Goal: Task Accomplishment & Management: Use online tool/utility

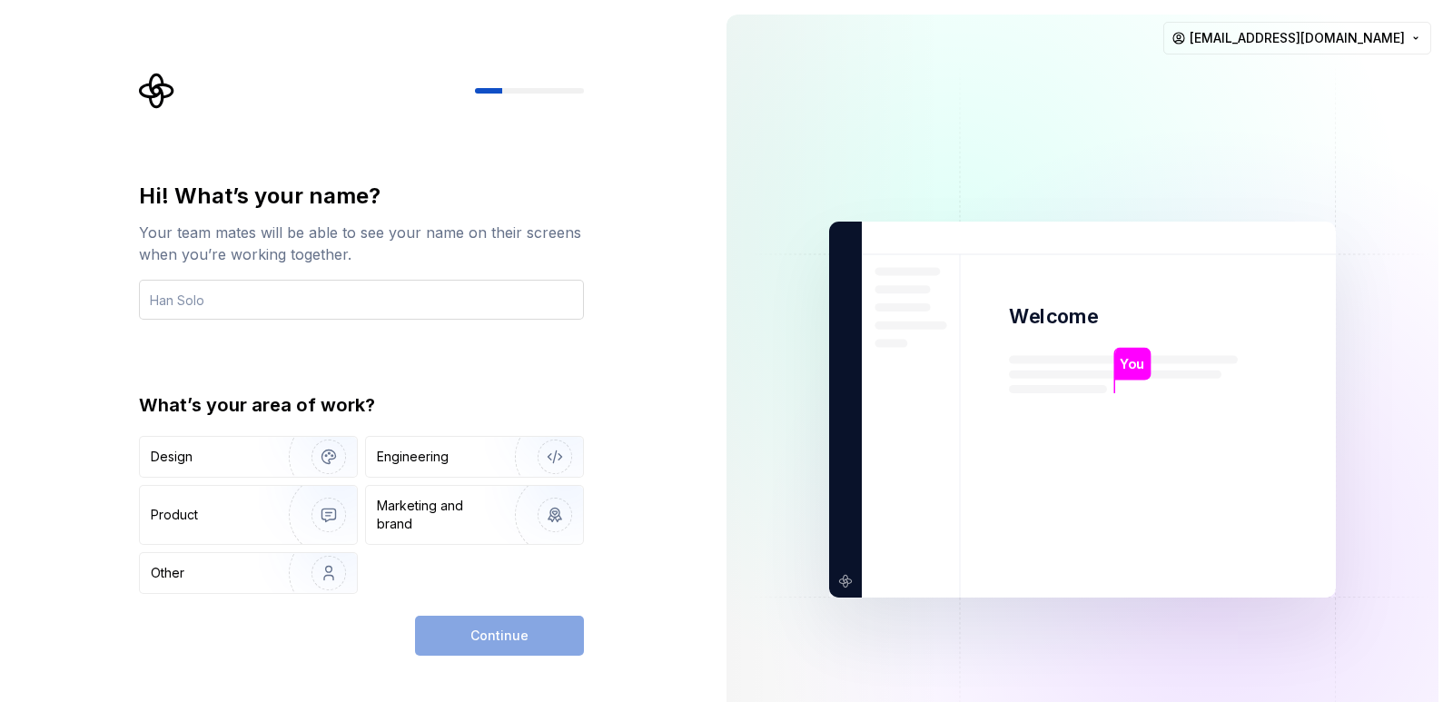
click at [327, 288] on input "text" at bounding box center [361, 300] width 445 height 40
type input "zilkhan"
click at [458, 636] on div "Continue" at bounding box center [499, 636] width 169 height 40
click at [276, 562] on img "button" at bounding box center [317, 573] width 116 height 122
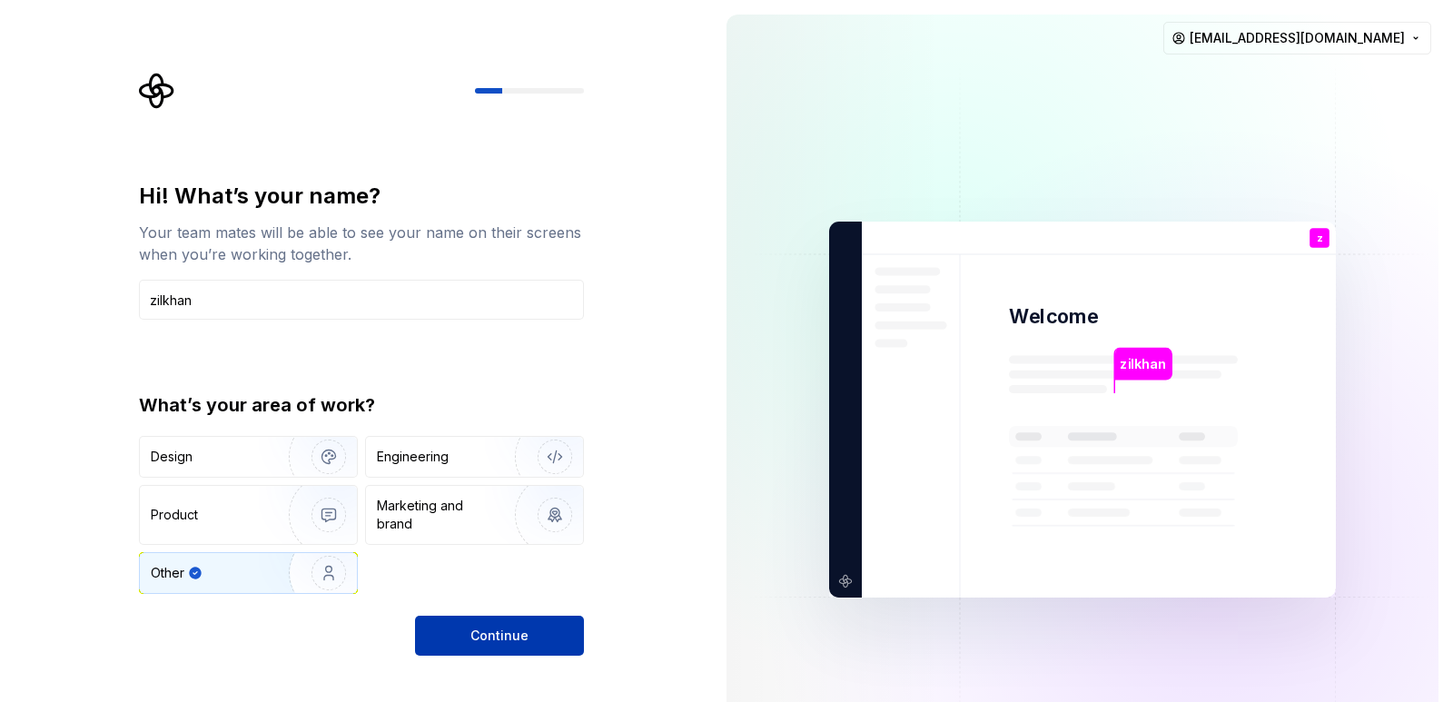
click at [481, 642] on span "Continue" at bounding box center [499, 636] width 58 height 18
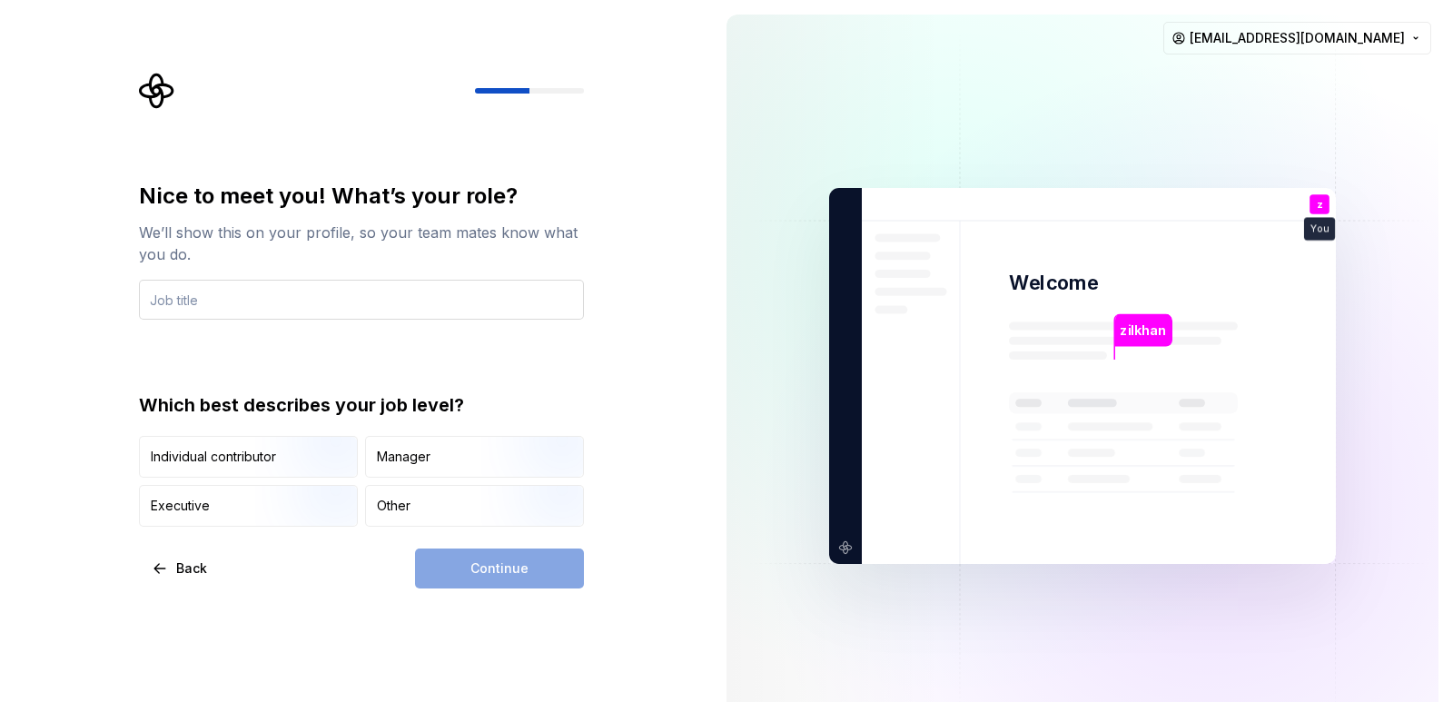
click at [477, 313] on input "text" at bounding box center [361, 300] width 445 height 40
click at [384, 513] on div "Other" at bounding box center [394, 506] width 34 height 18
click at [374, 314] on input "text" at bounding box center [361, 300] width 445 height 40
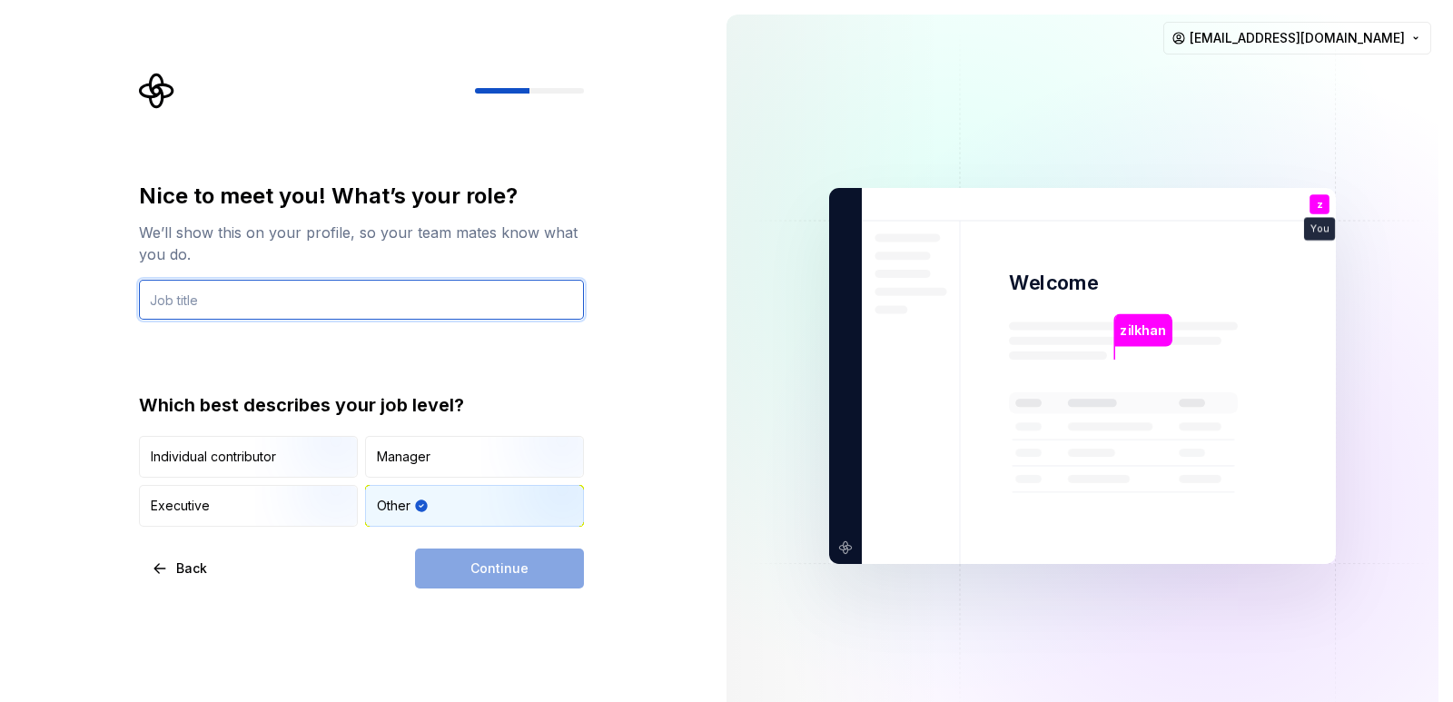
click at [301, 305] on input "text" at bounding box center [361, 300] width 445 height 40
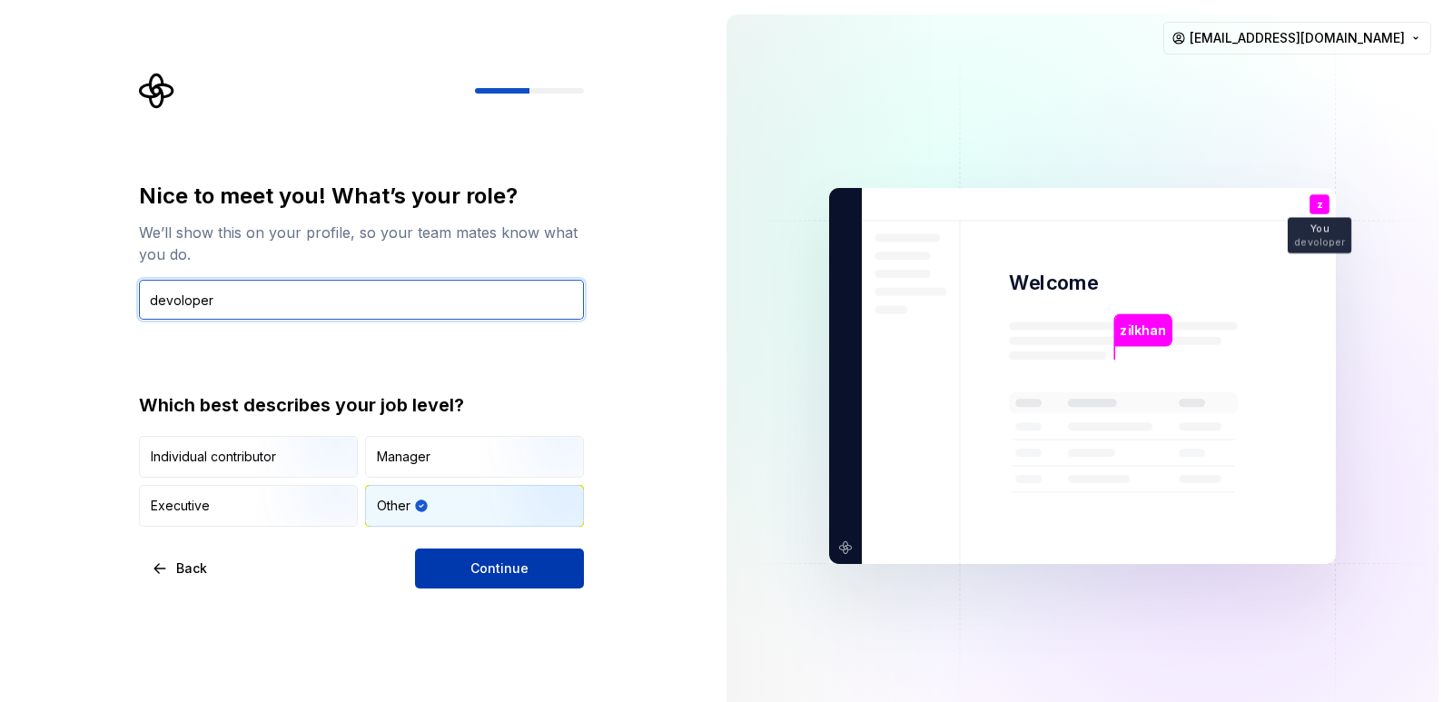
type input "devoloper"
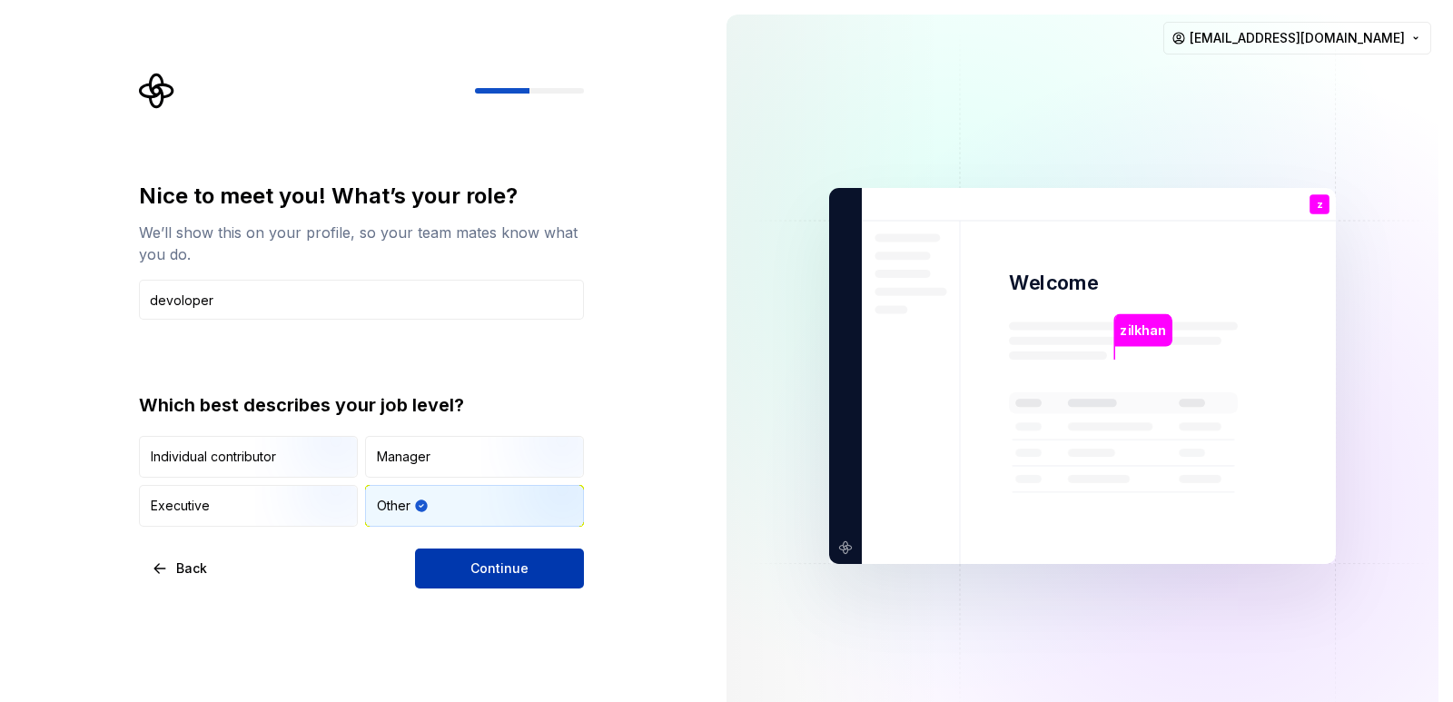
click at [445, 572] on button "Continue" at bounding box center [499, 568] width 169 height 40
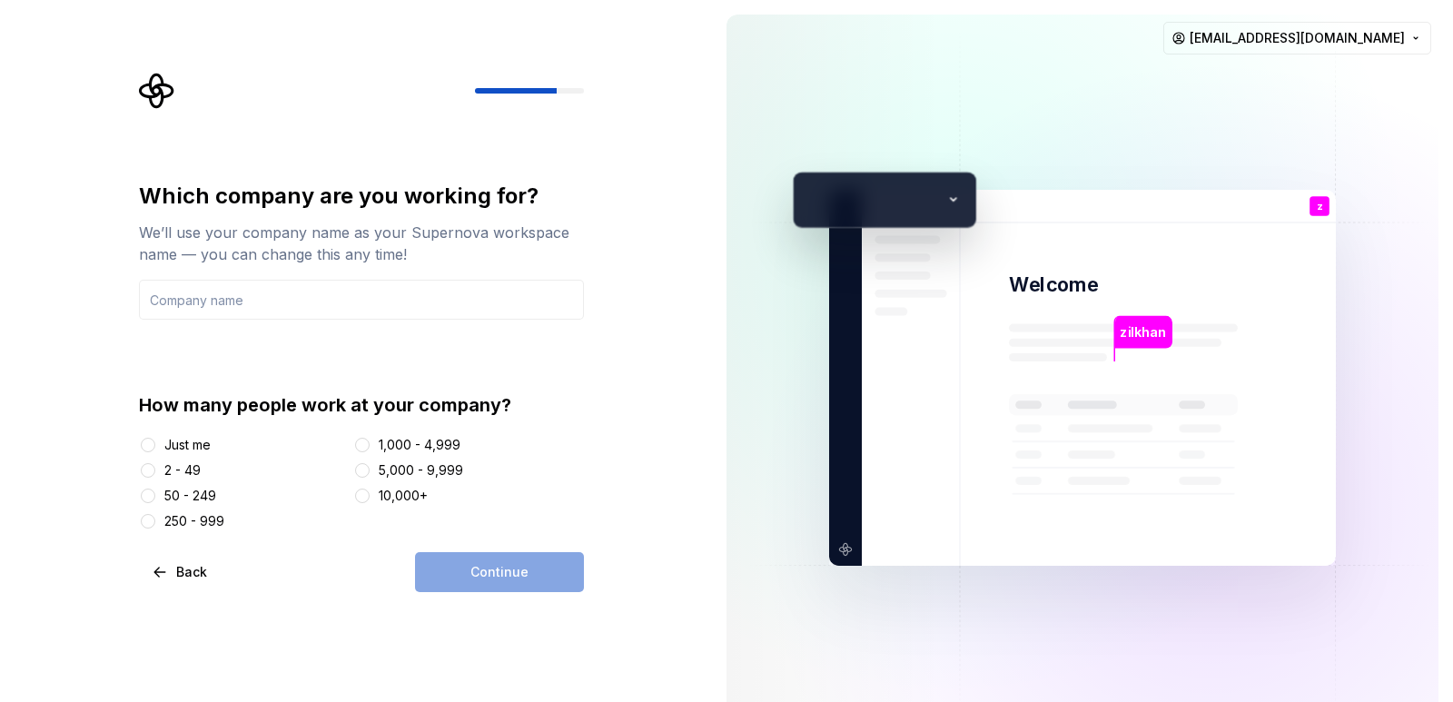
click at [174, 446] on div "Just me" at bounding box center [187, 445] width 46 height 18
click at [155, 446] on button "Just me" at bounding box center [148, 445] width 15 height 15
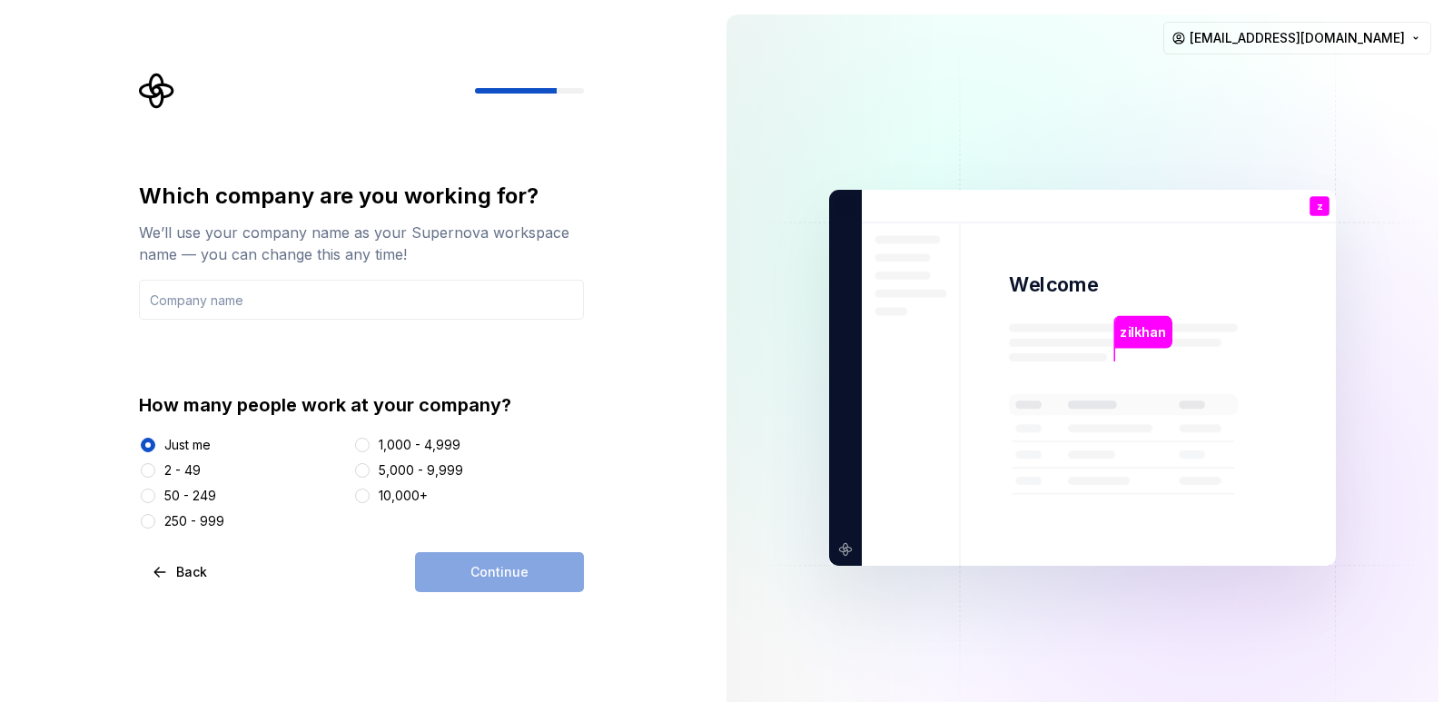
click at [516, 566] on div "Continue" at bounding box center [499, 572] width 169 height 40
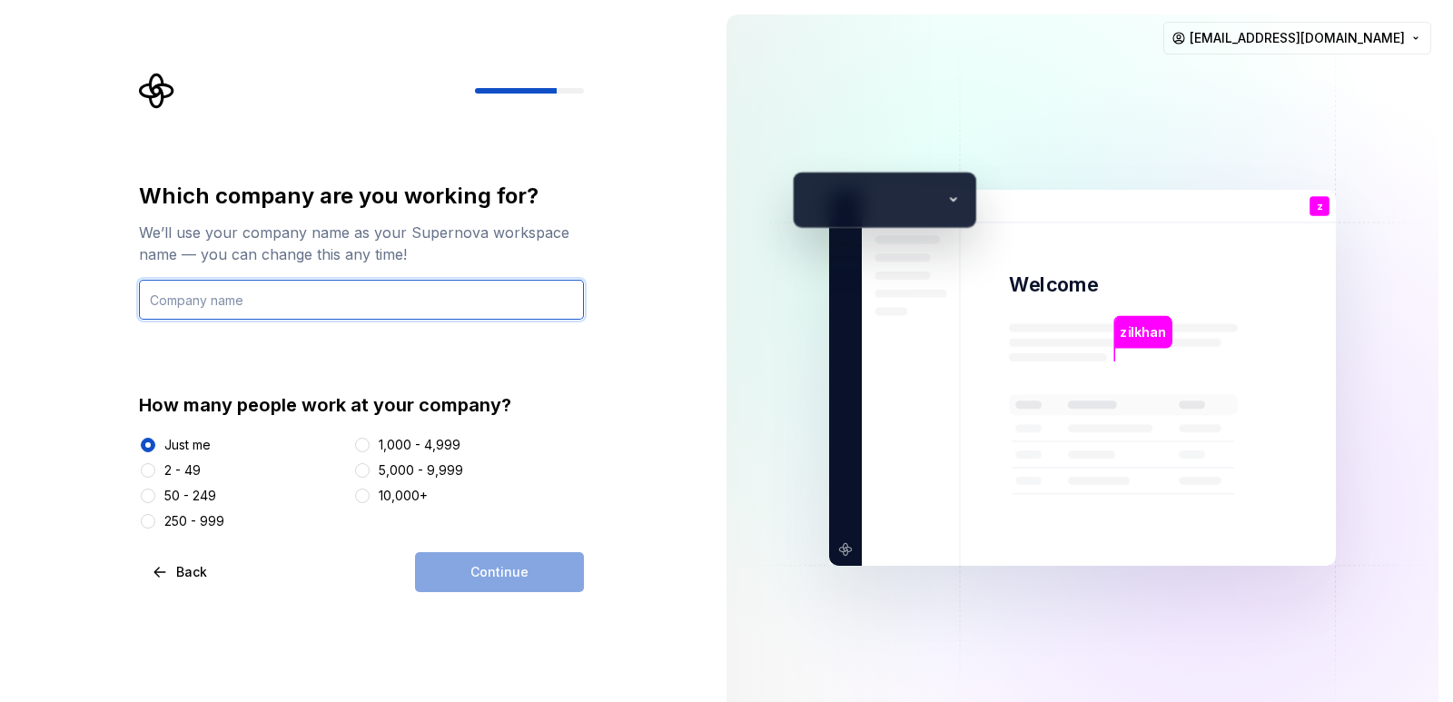
click at [331, 311] on input "text" at bounding box center [361, 300] width 445 height 40
type input "me"
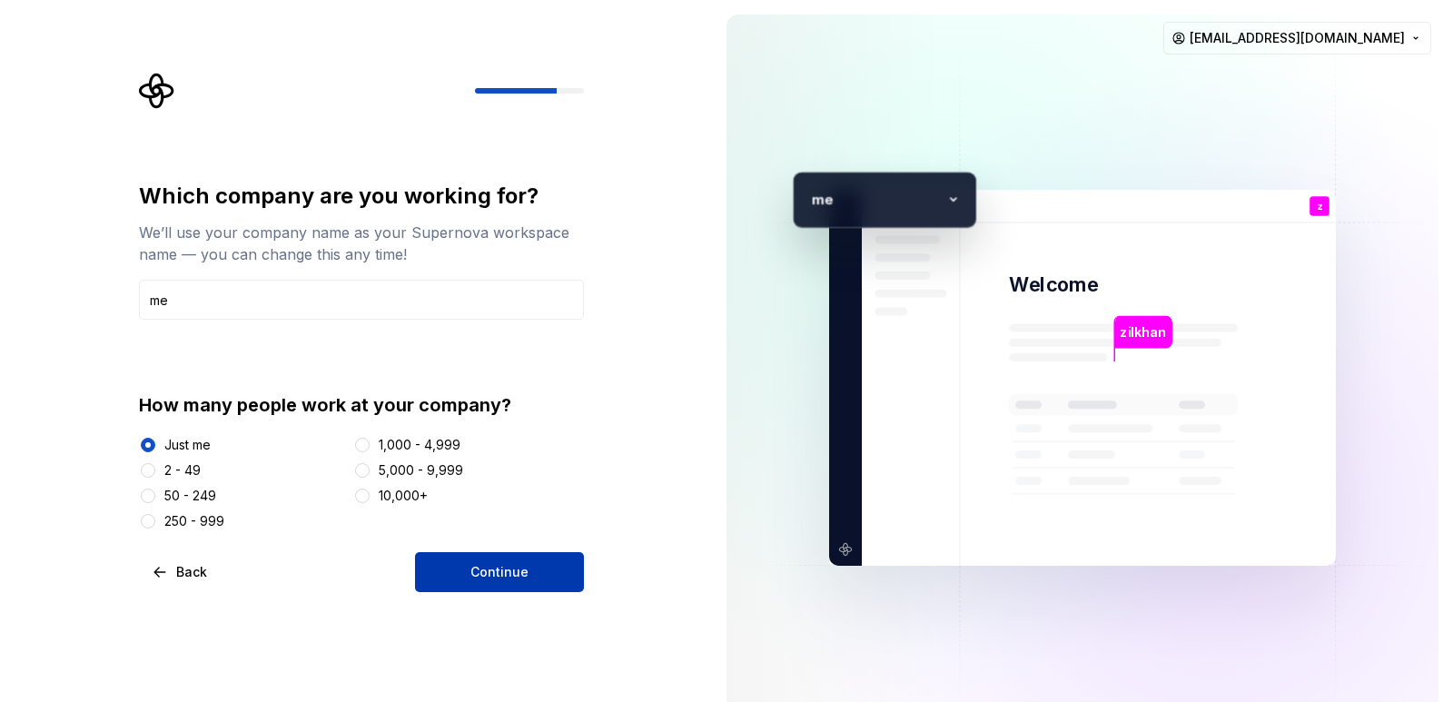
click at [529, 562] on button "Continue" at bounding box center [499, 572] width 169 height 40
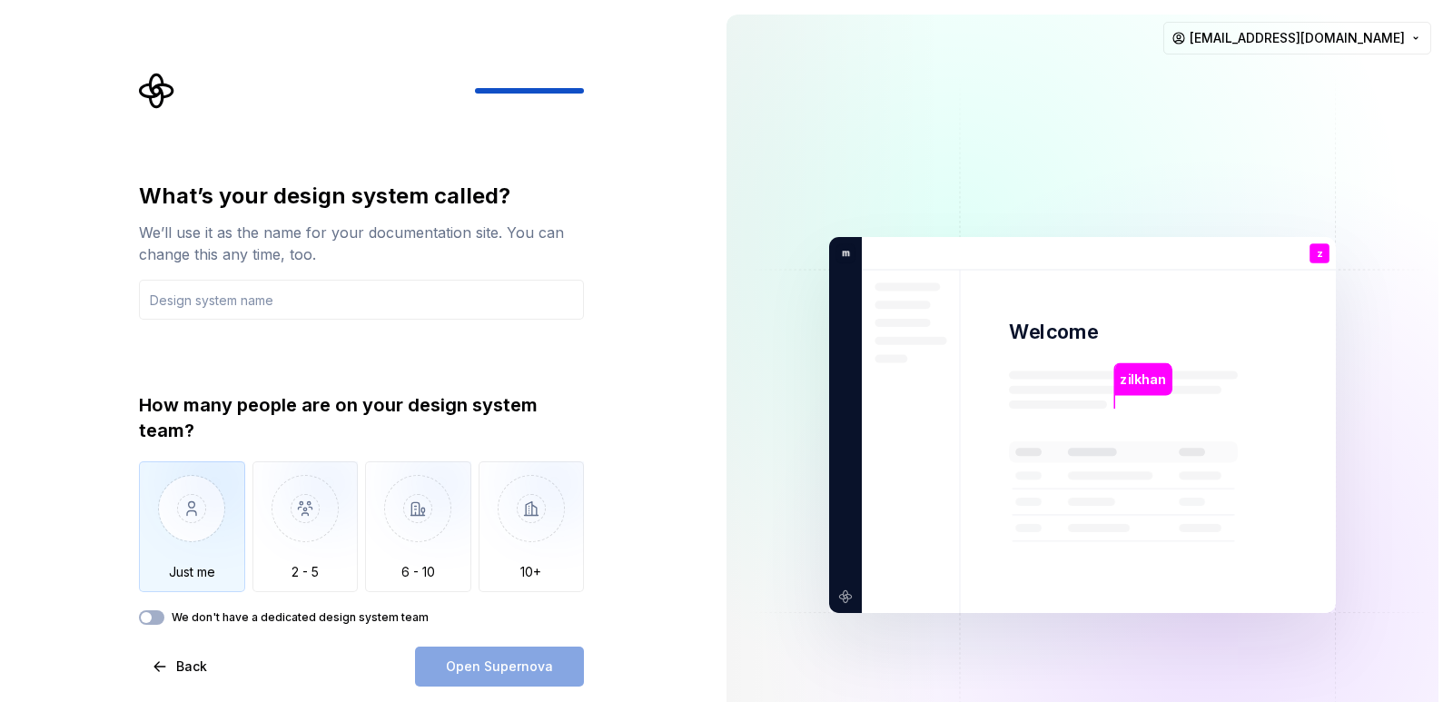
click at [208, 528] on img "button" at bounding box center [192, 522] width 106 height 122
click at [300, 293] on input "text" at bounding box center [361, 300] width 445 height 40
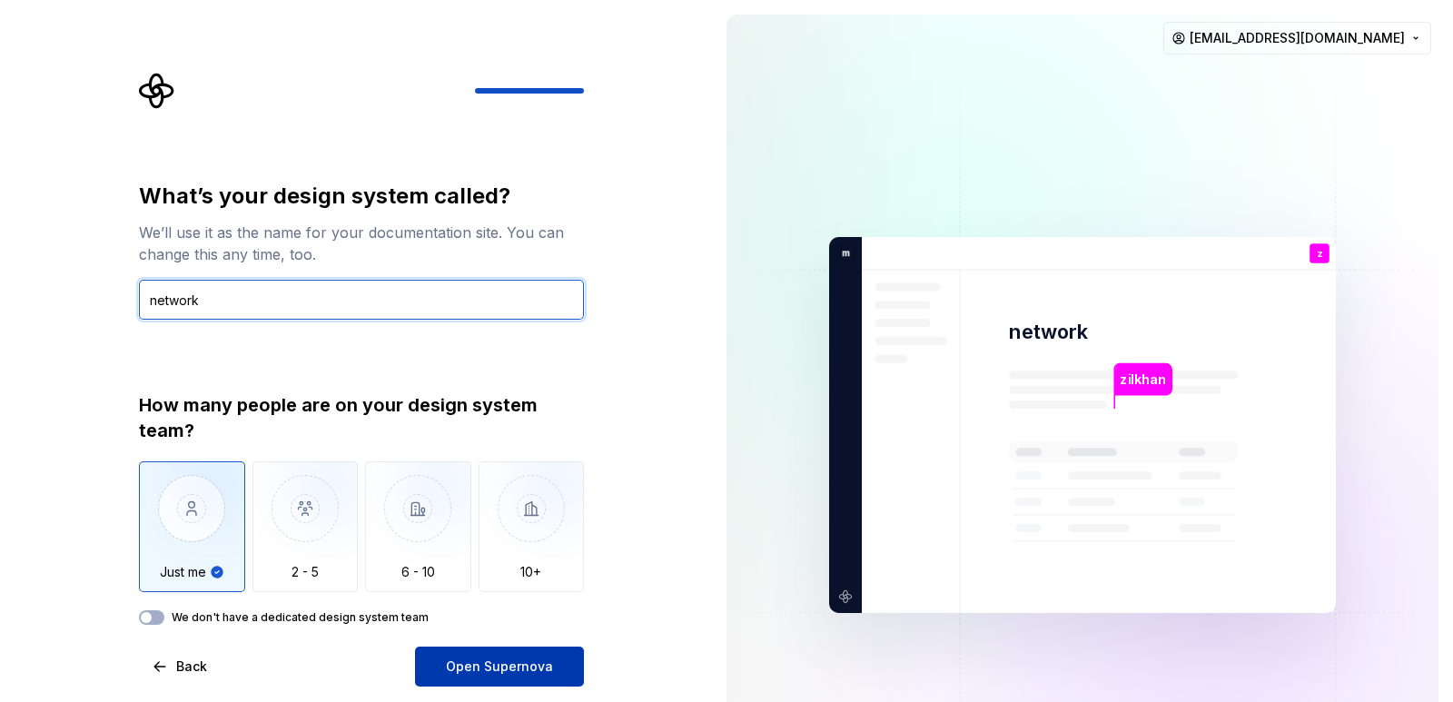
type input "network"
click at [475, 662] on span "Open Supernova" at bounding box center [499, 666] width 107 height 18
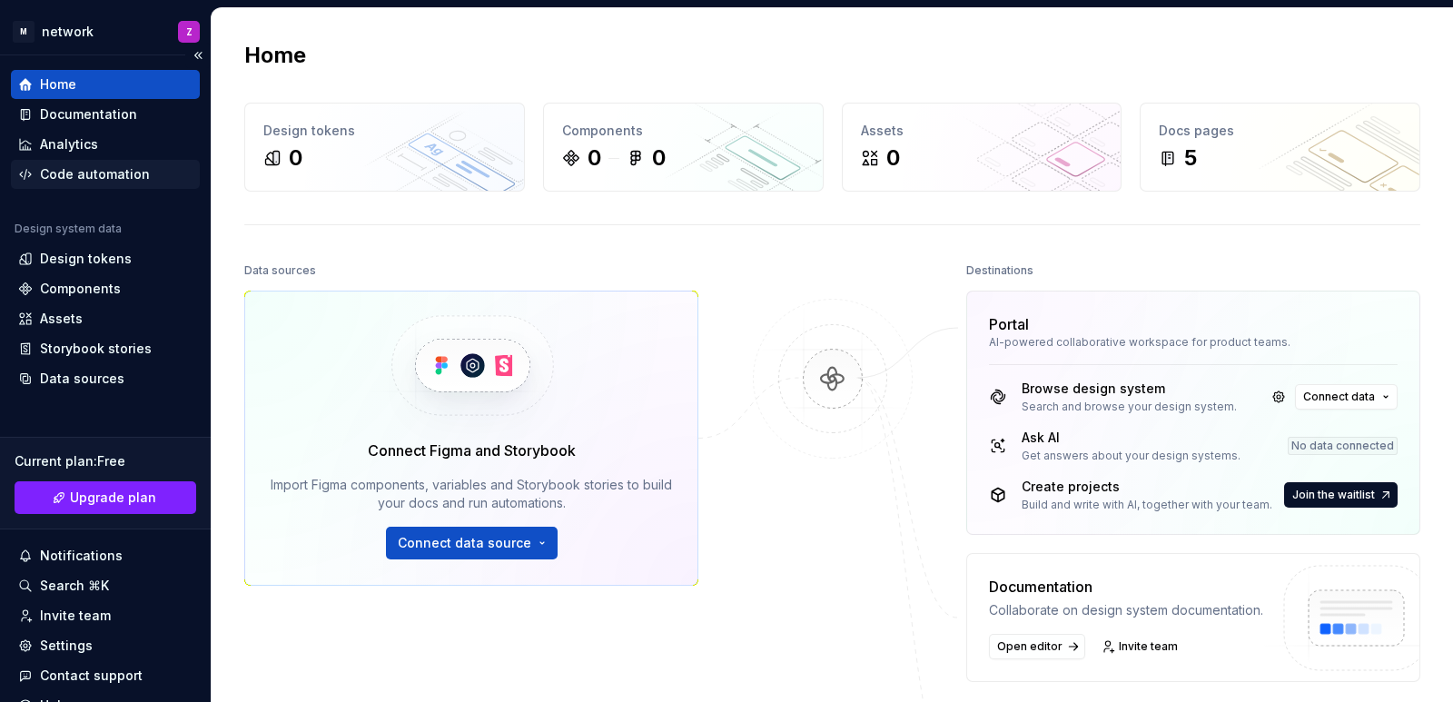
click at [105, 173] on div "Code automation" at bounding box center [95, 174] width 110 height 18
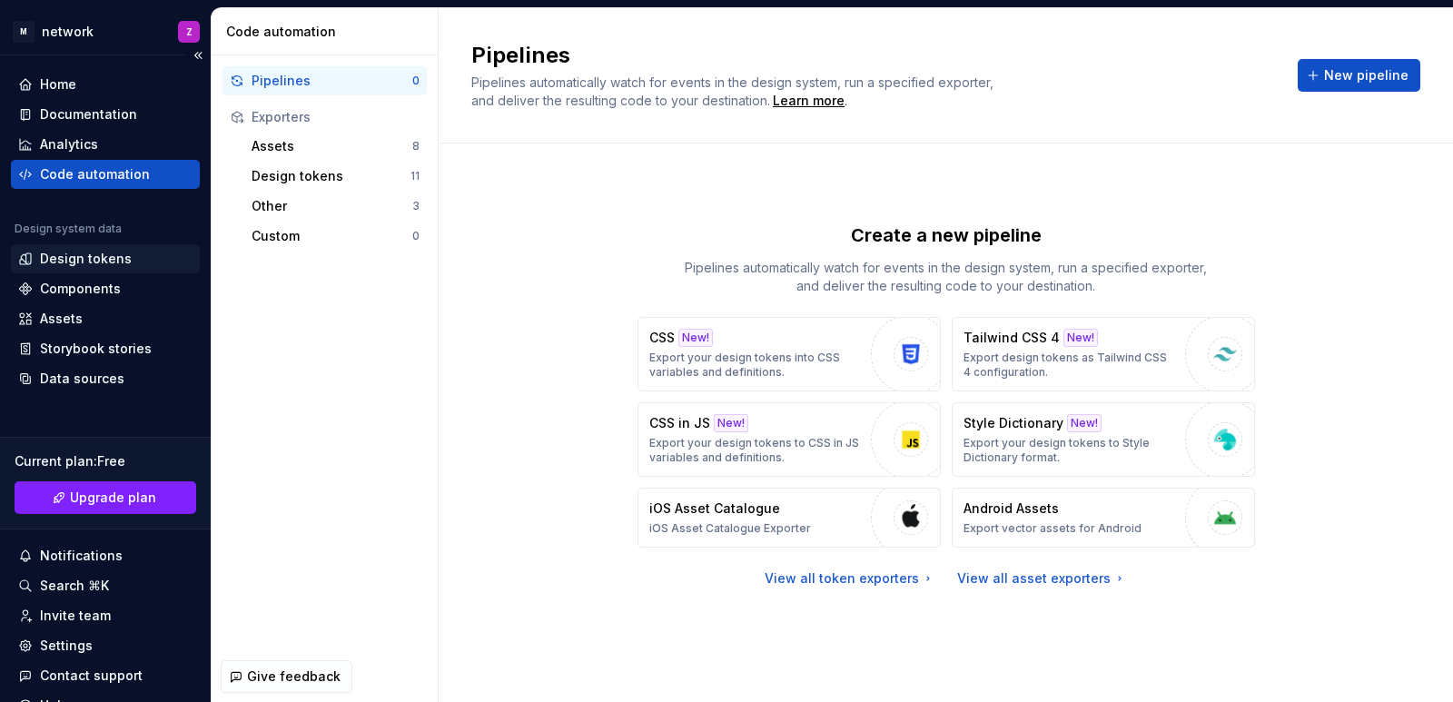
click at [113, 258] on div "Design tokens" at bounding box center [86, 259] width 92 height 18
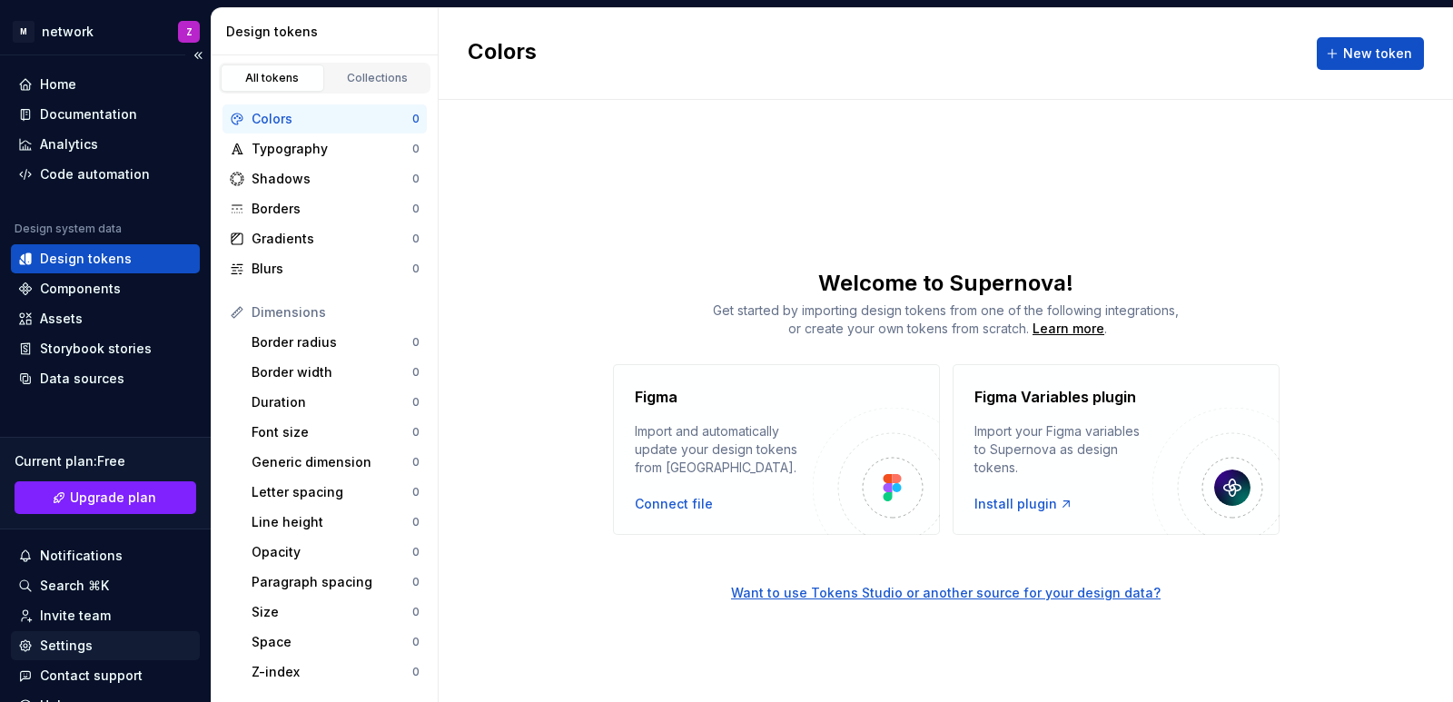
click at [84, 648] on div "Settings" at bounding box center [66, 645] width 53 height 18
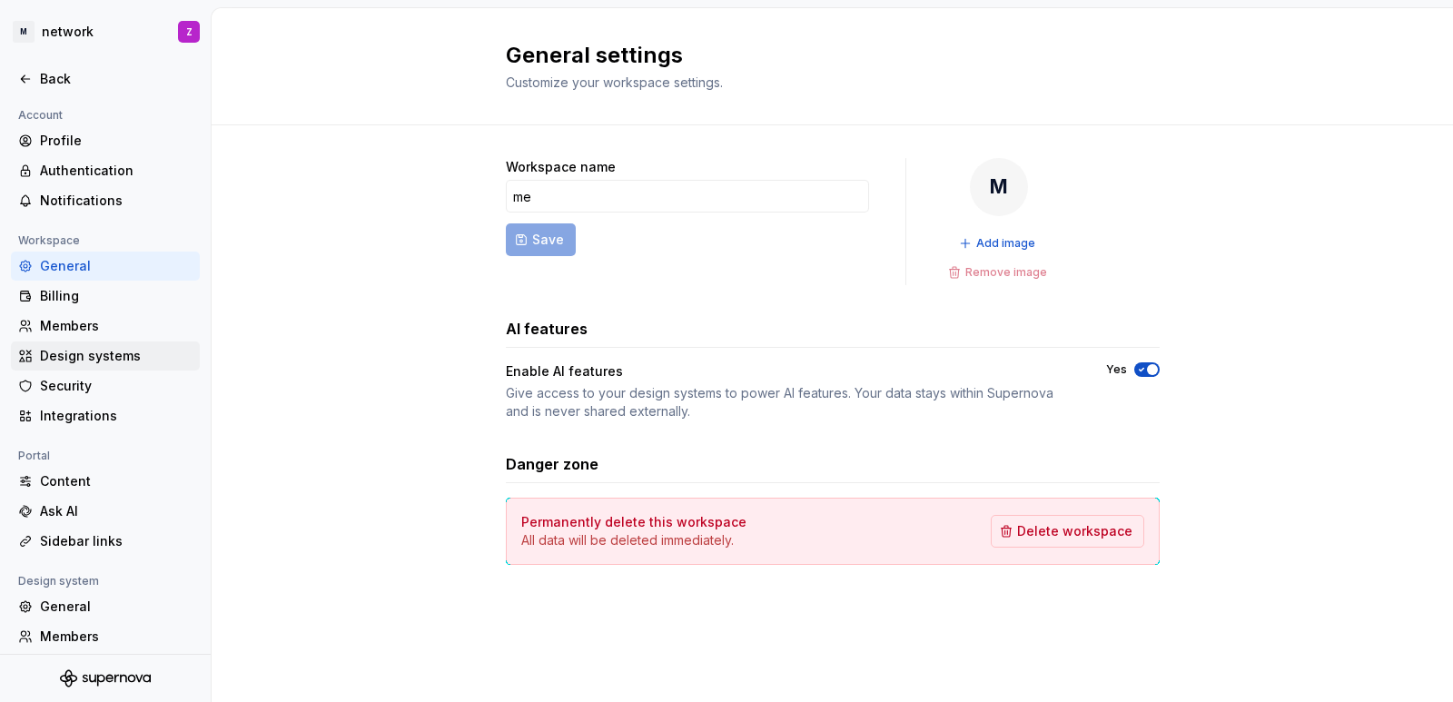
click at [93, 365] on div "Design systems" at bounding box center [116, 356] width 153 height 18
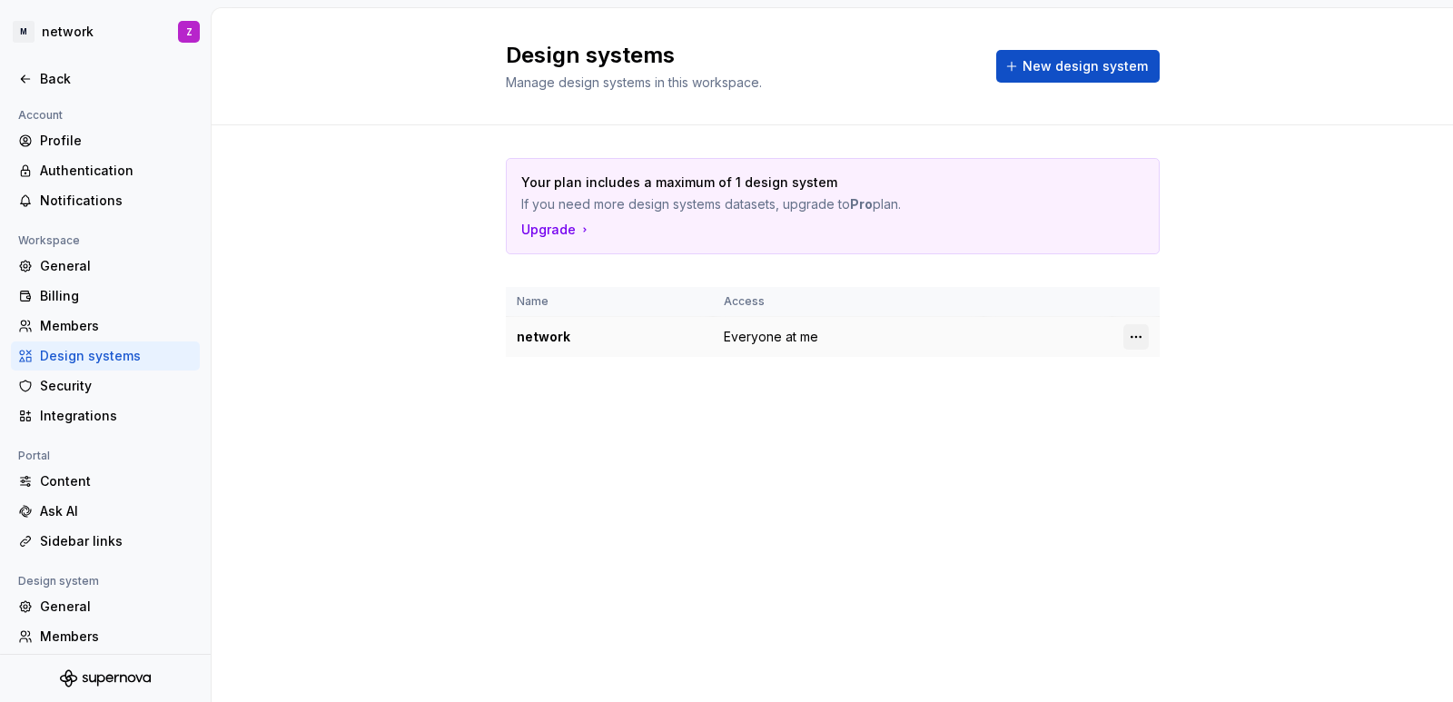
click at [1129, 331] on html "M network Z Back Account Profile Authentication Notifications Workspace General…" at bounding box center [726, 351] width 1453 height 702
click at [1165, 409] on div "Design system settings" at bounding box center [1243, 401] width 173 height 18
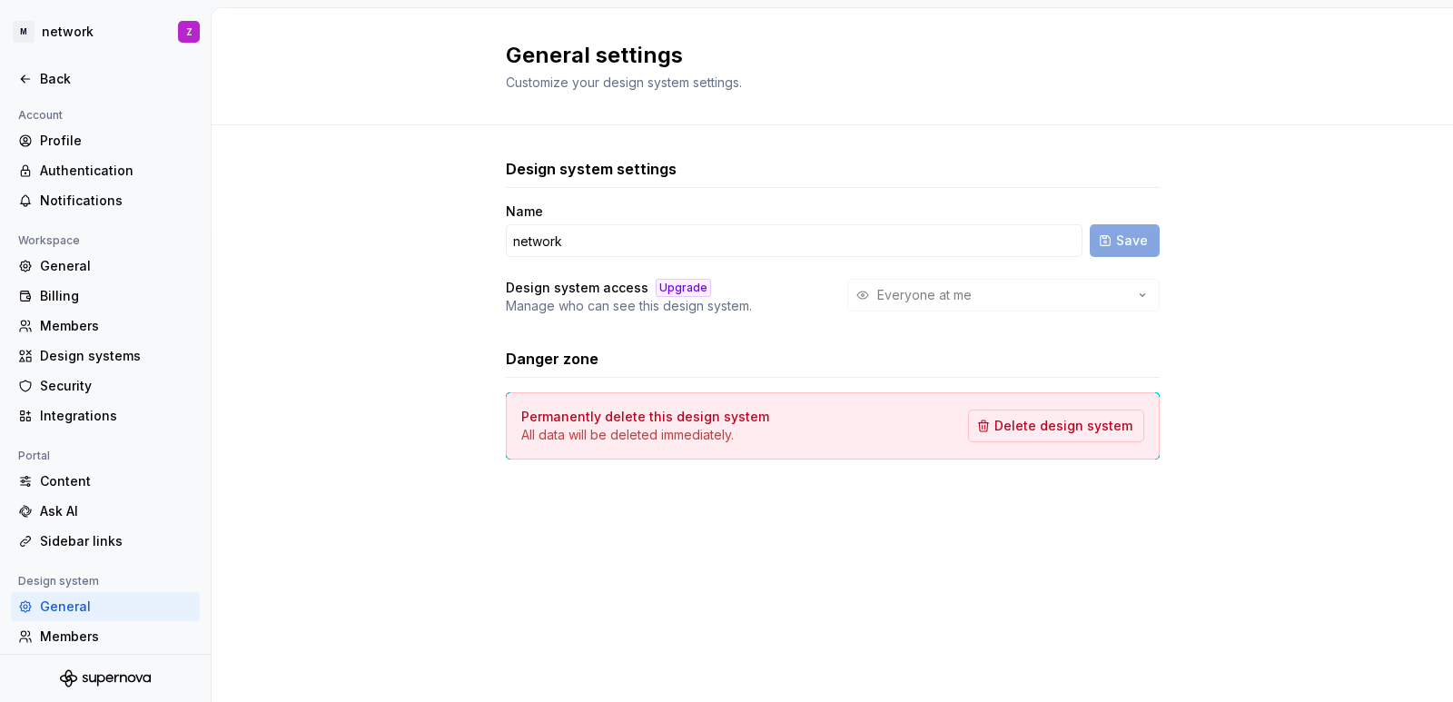
click at [1140, 301] on div "Everyone at me" at bounding box center [1003, 295] width 312 height 33
click at [1140, 300] on div "Everyone at me" at bounding box center [1003, 295] width 312 height 33
click at [1138, 296] on div "Everyone at me" at bounding box center [1003, 295] width 312 height 33
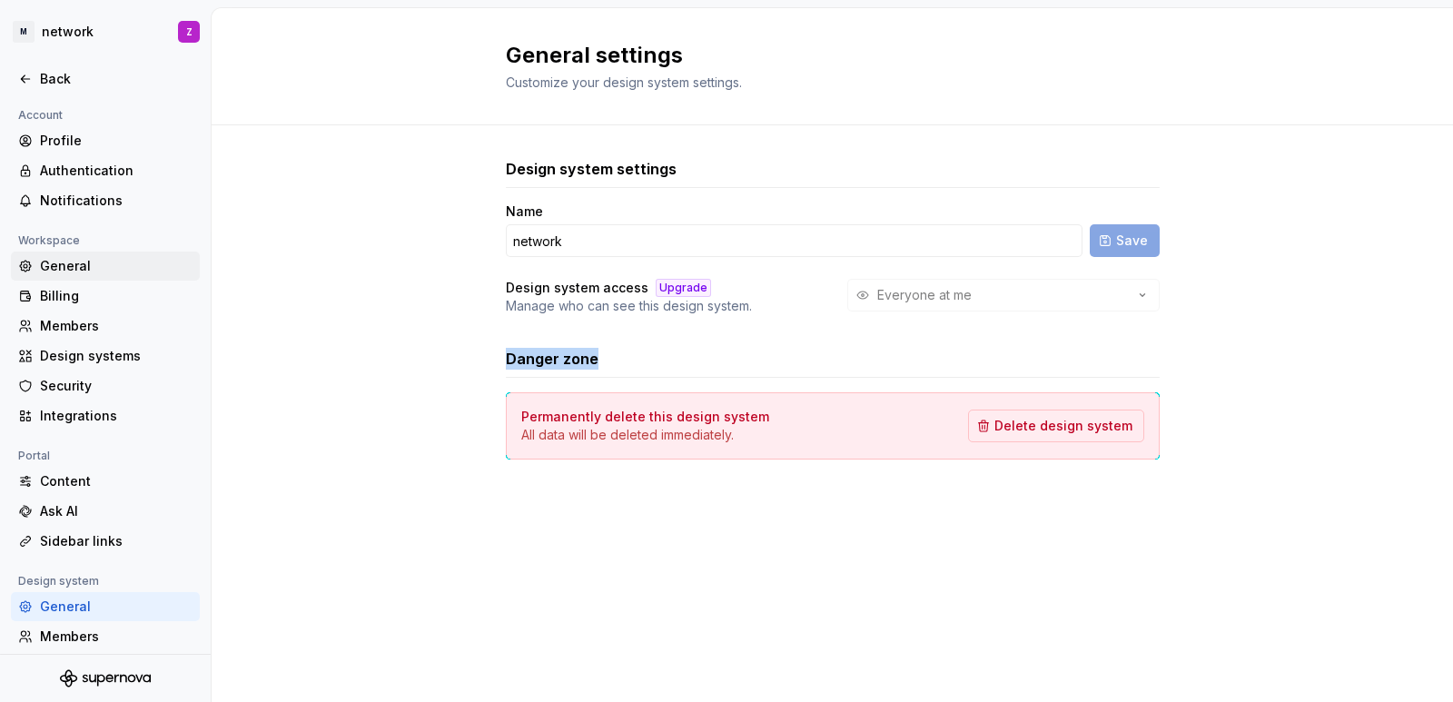
click at [51, 263] on div "General" at bounding box center [116, 266] width 153 height 18
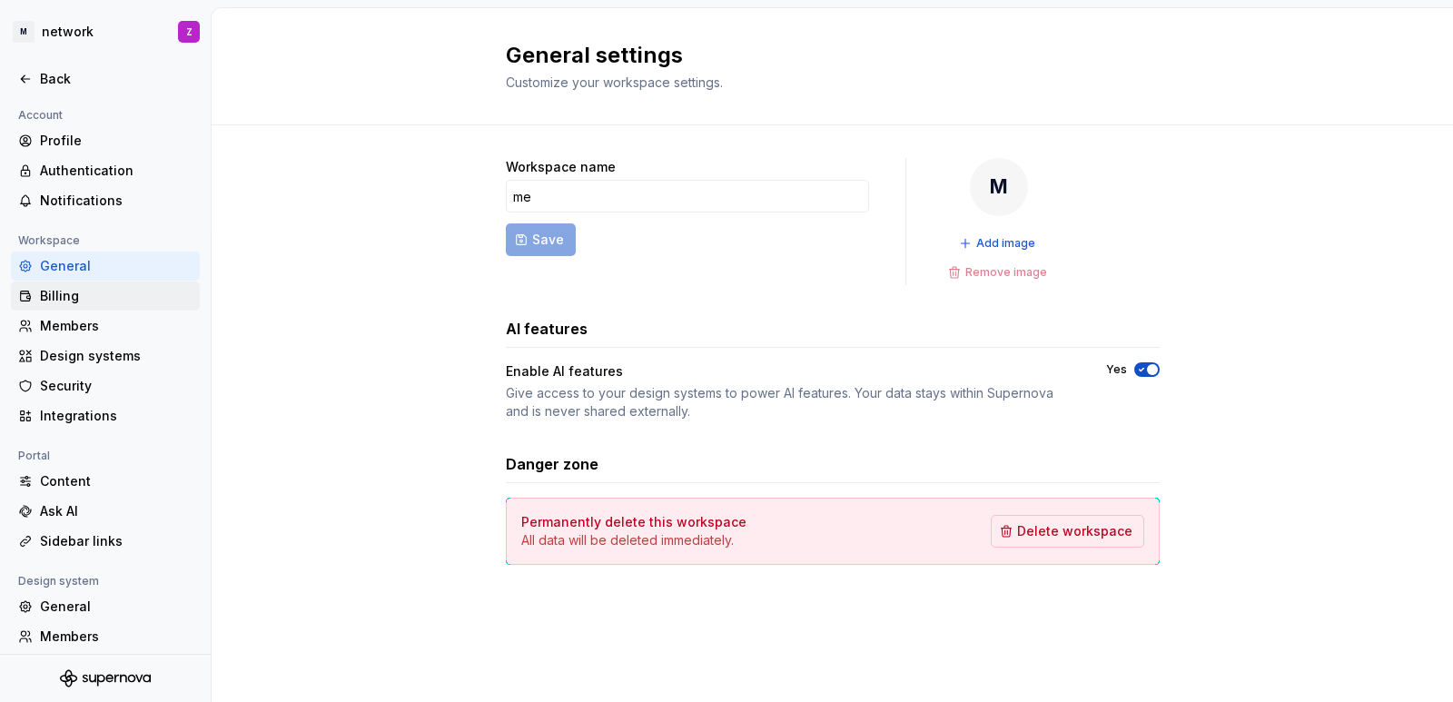
click at [51, 292] on div "Billing" at bounding box center [116, 296] width 153 height 18
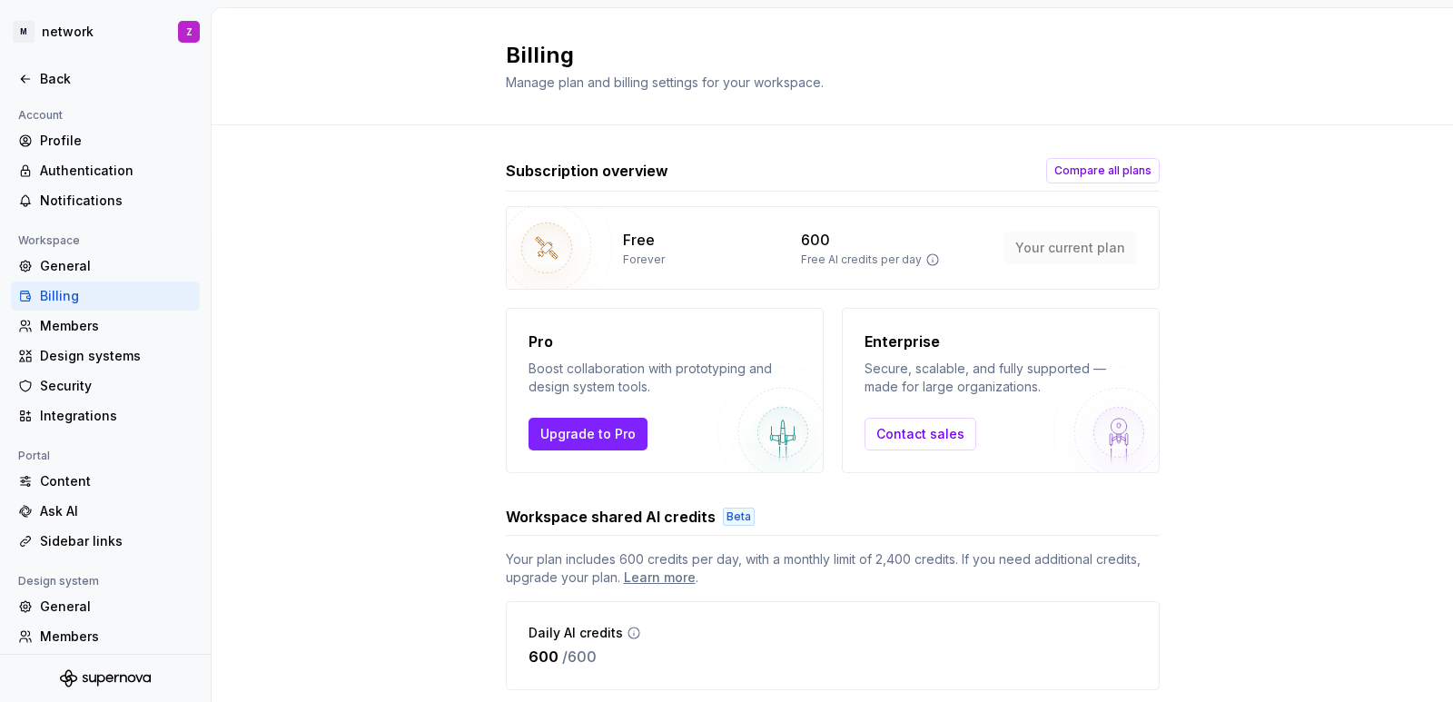
click at [51, 292] on div "Billing" at bounding box center [116, 296] width 153 height 18
click at [567, 241] on img at bounding box center [546, 248] width 131 height 131
click at [925, 261] on icon at bounding box center [932, 259] width 15 height 15
click at [927, 261] on icon at bounding box center [932, 259] width 11 height 11
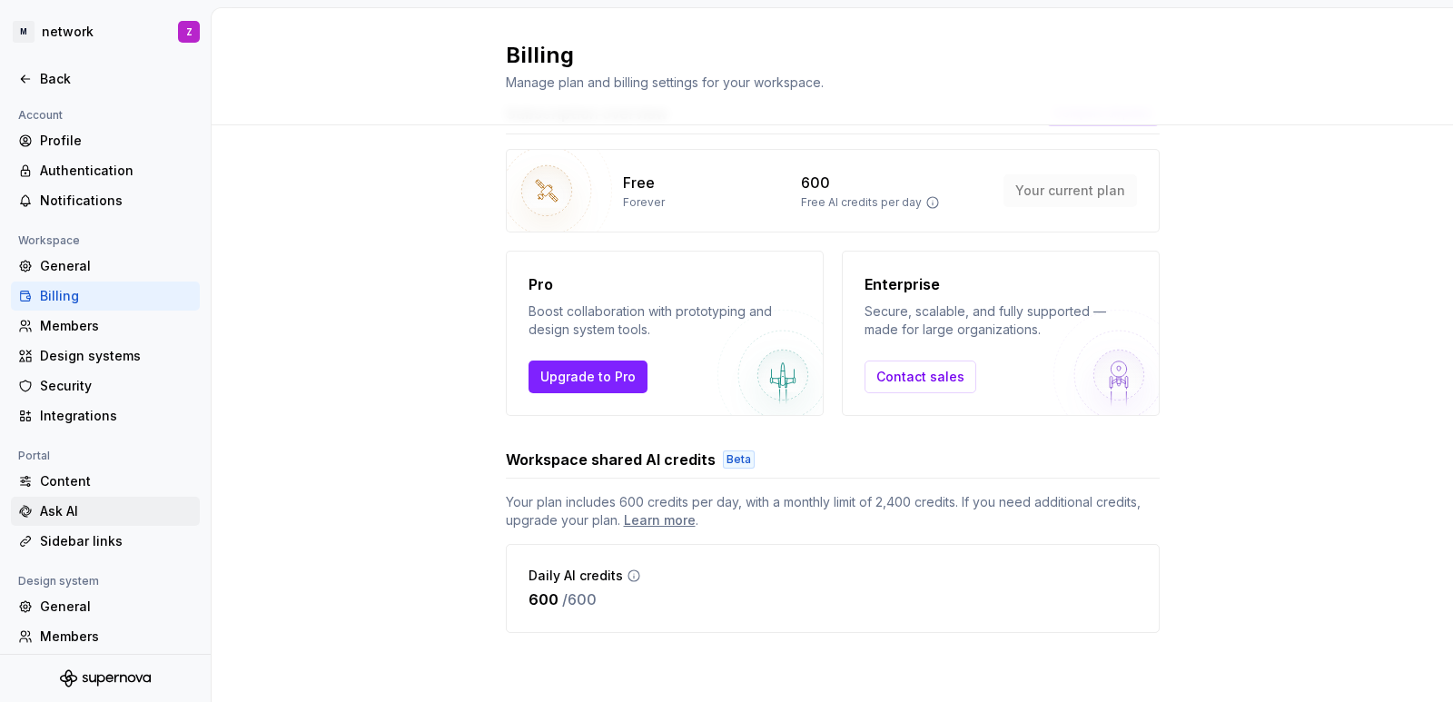
click at [79, 521] on div "Ask AI" at bounding box center [105, 511] width 189 height 29
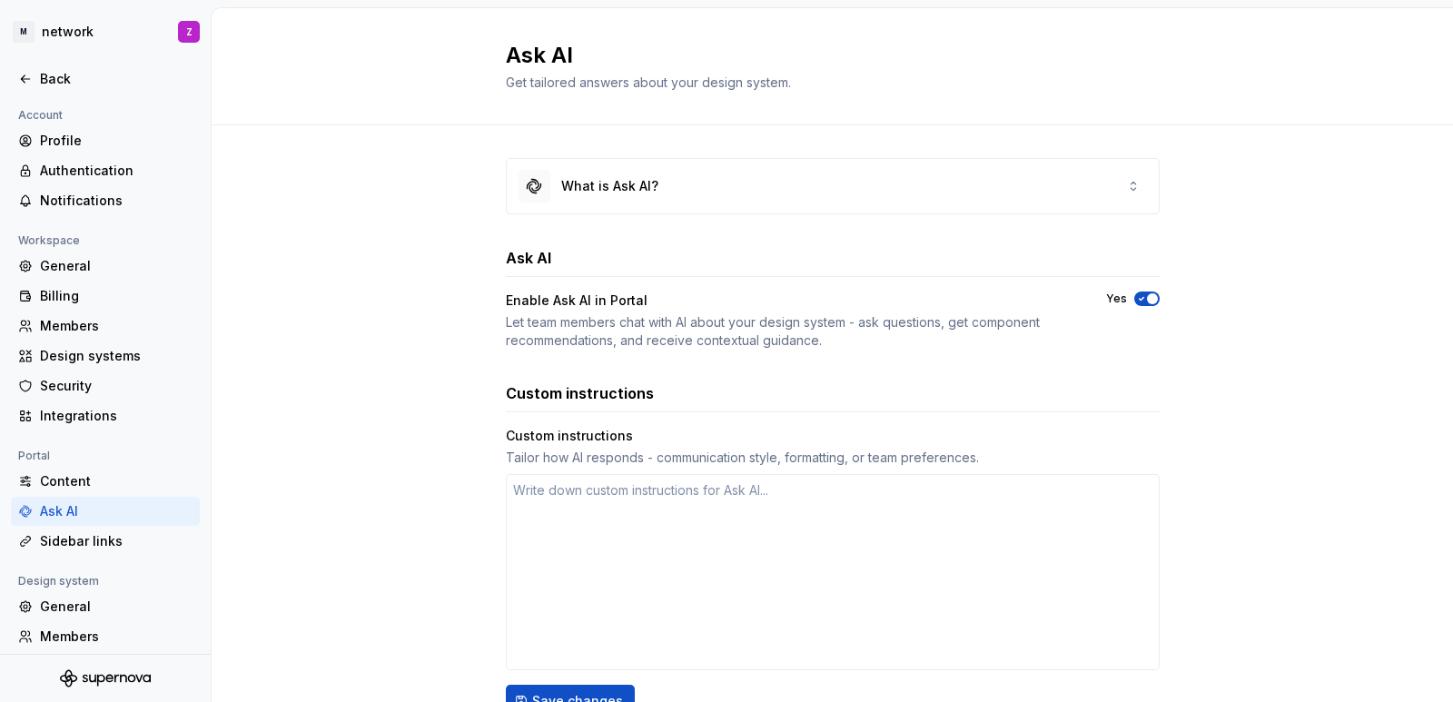
click at [61, 506] on div "Ask AI" at bounding box center [116, 511] width 153 height 18
type textarea "*"
click at [72, 467] on div "Content" at bounding box center [105, 481] width 189 height 29
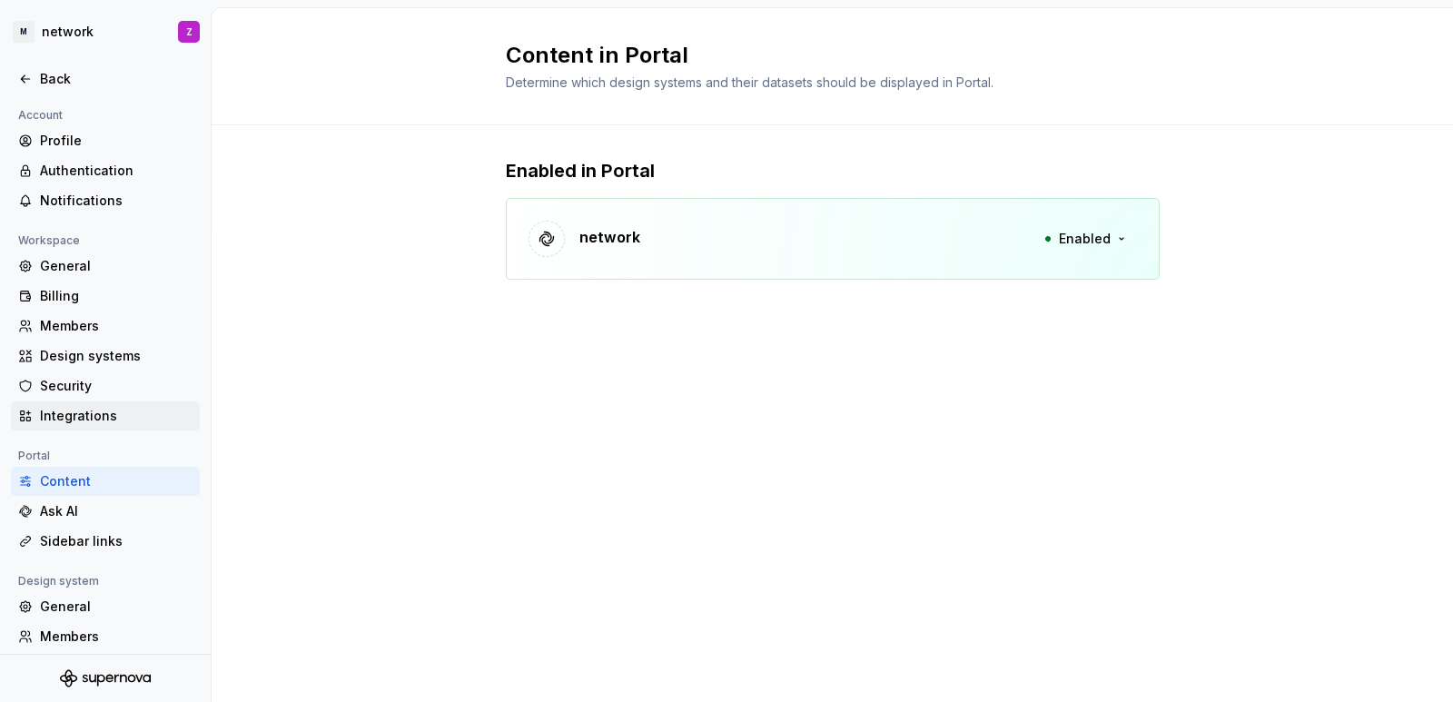
click at [81, 429] on div "Integrations" at bounding box center [105, 415] width 189 height 29
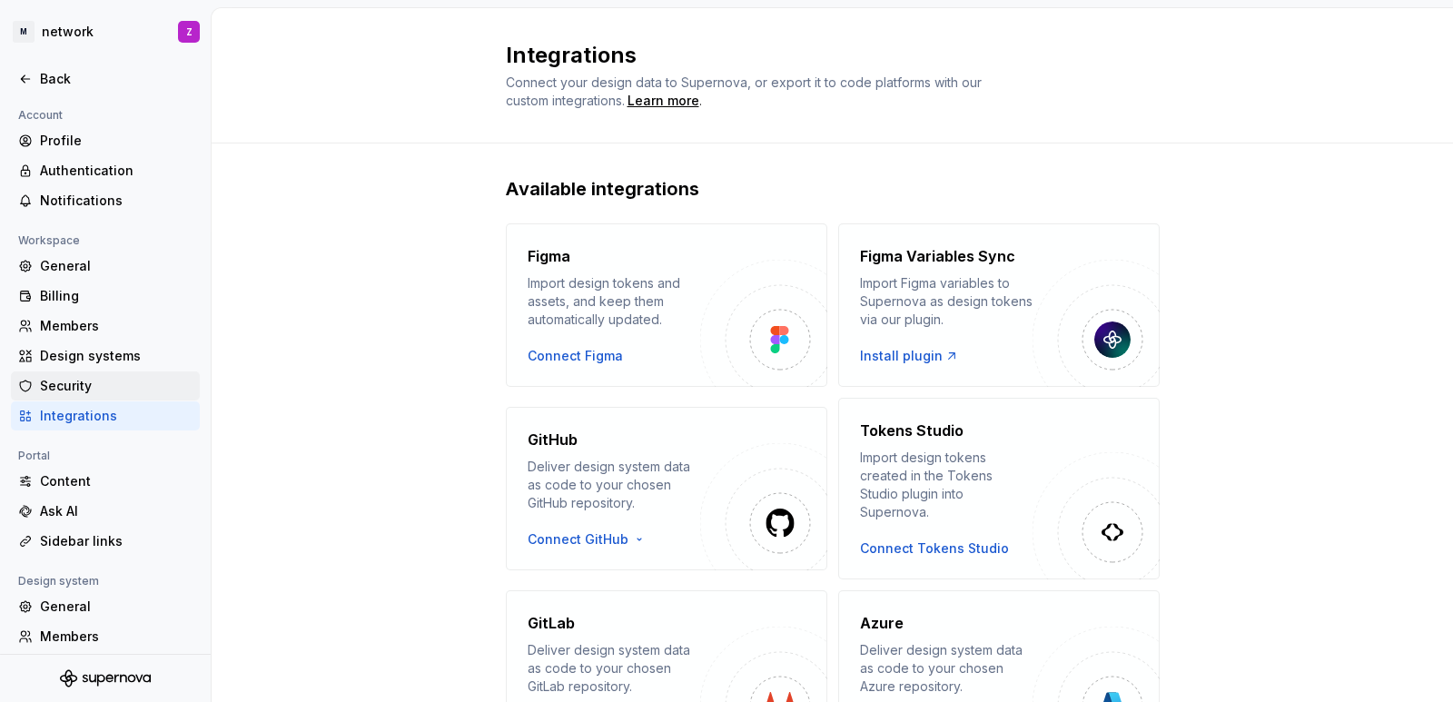
click at [56, 386] on div "Security" at bounding box center [116, 386] width 153 height 18
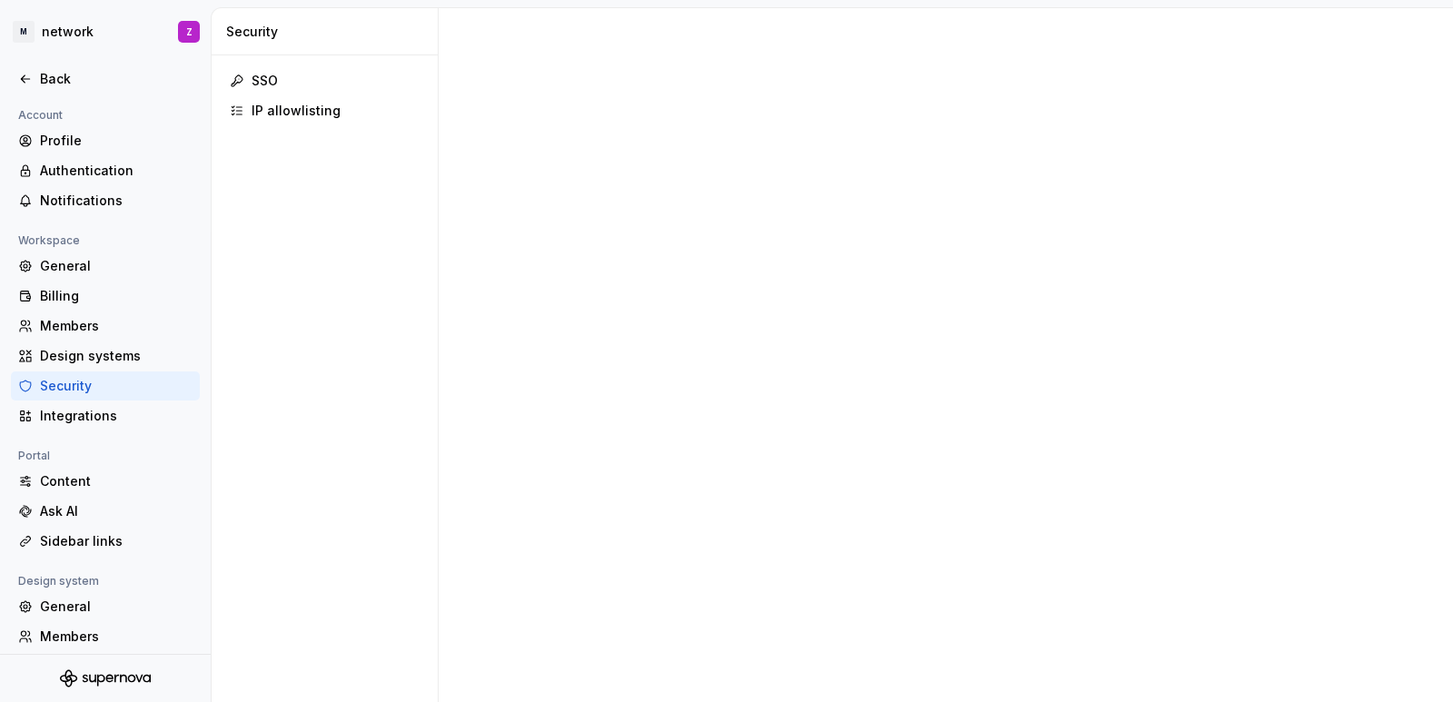
click at [56, 386] on div "Security" at bounding box center [116, 386] width 153 height 18
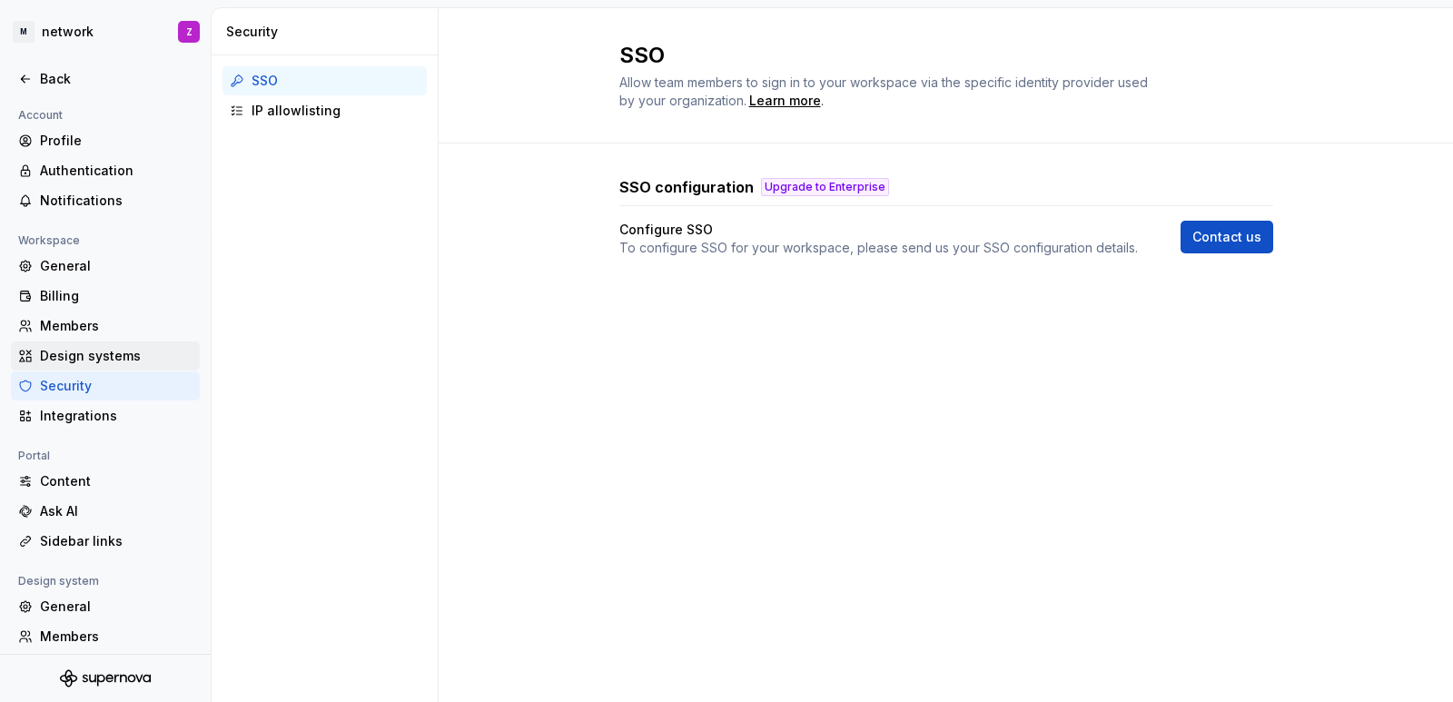
click at [45, 369] on div "Design systems" at bounding box center [105, 355] width 189 height 29
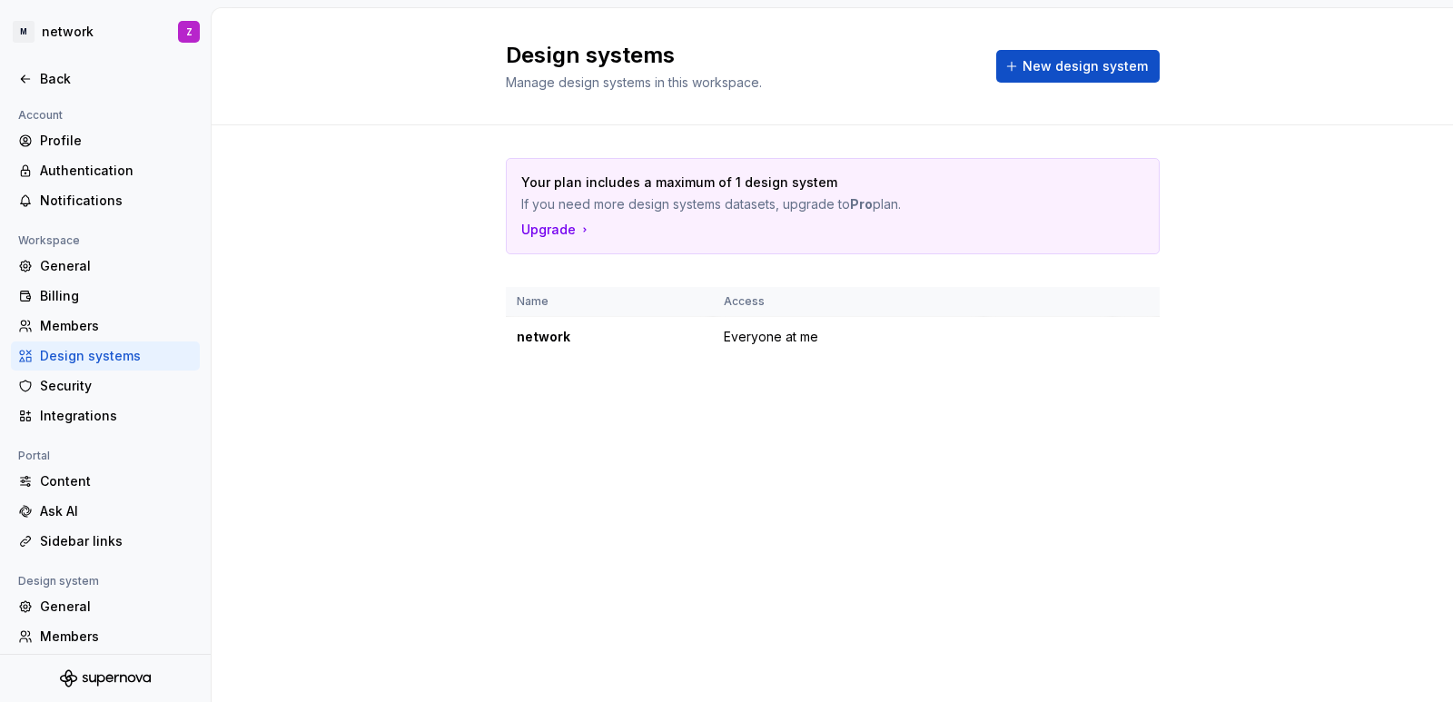
click at [45, 356] on div "Design systems" at bounding box center [116, 356] width 153 height 18
click at [42, 329] on div "Members" at bounding box center [116, 326] width 153 height 18
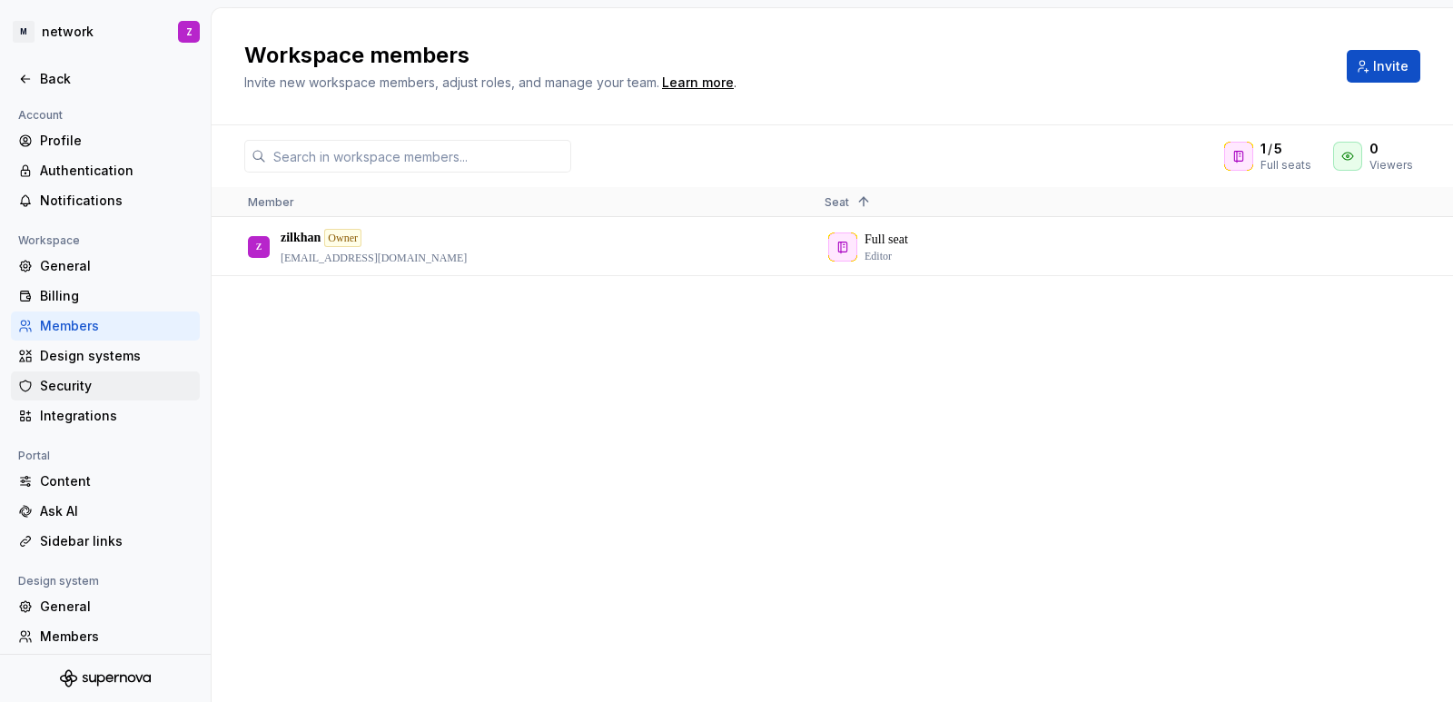
click at [53, 381] on div "Security" at bounding box center [116, 386] width 153 height 18
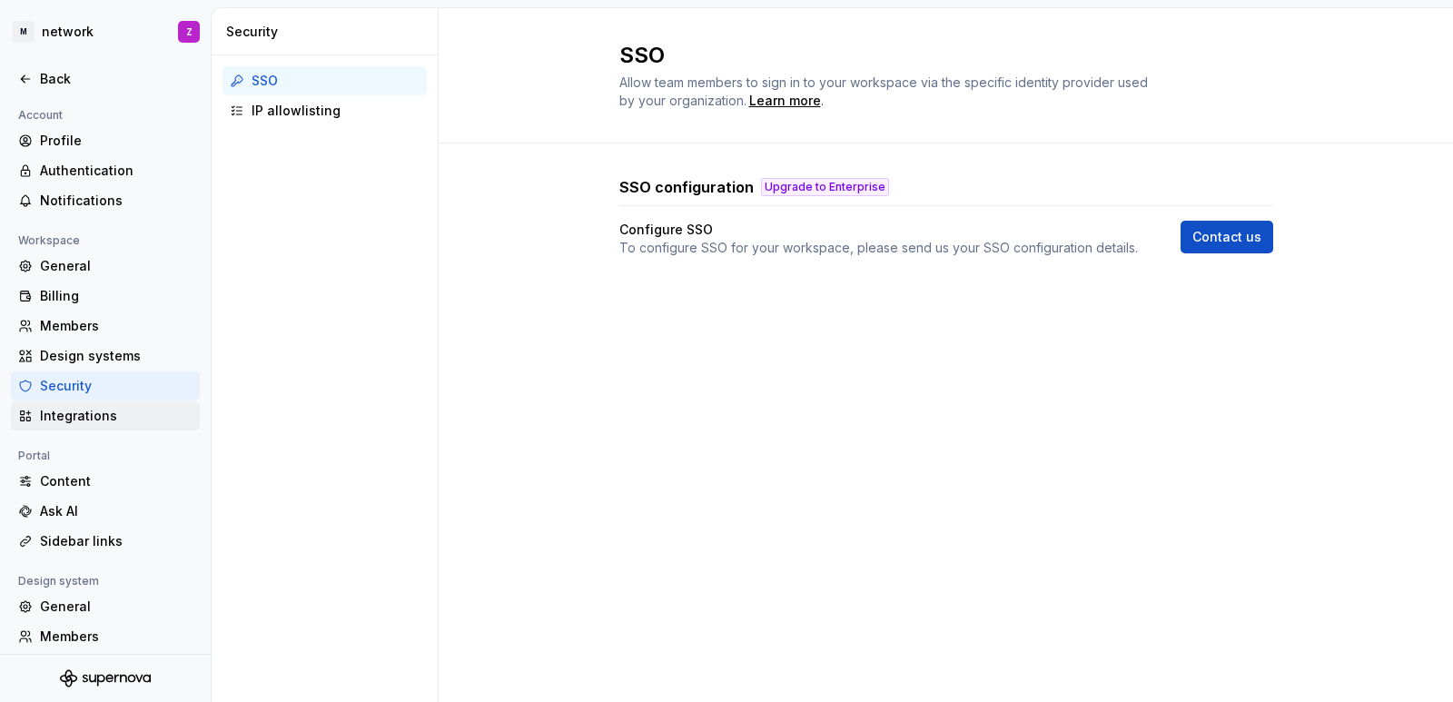
click at [88, 419] on div "Integrations" at bounding box center [116, 416] width 153 height 18
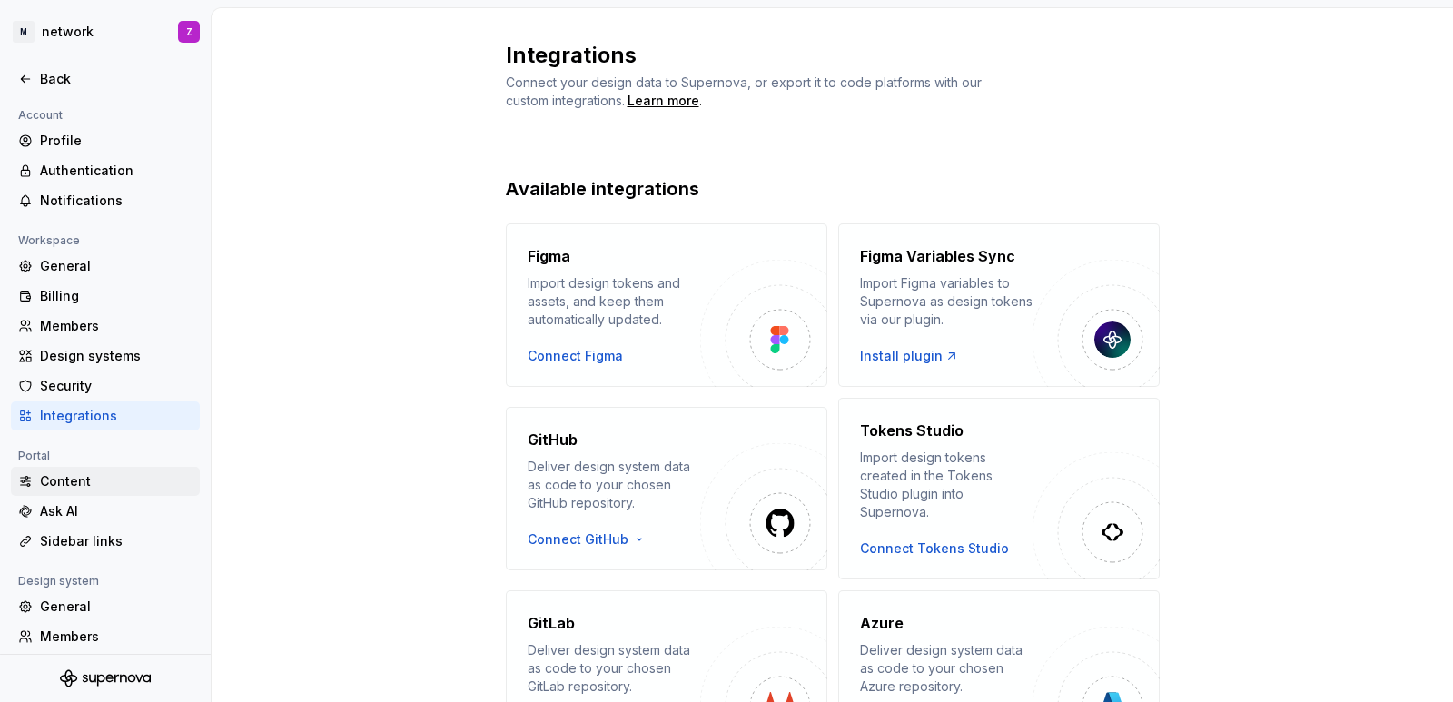
click at [73, 492] on div "Content" at bounding box center [105, 481] width 189 height 29
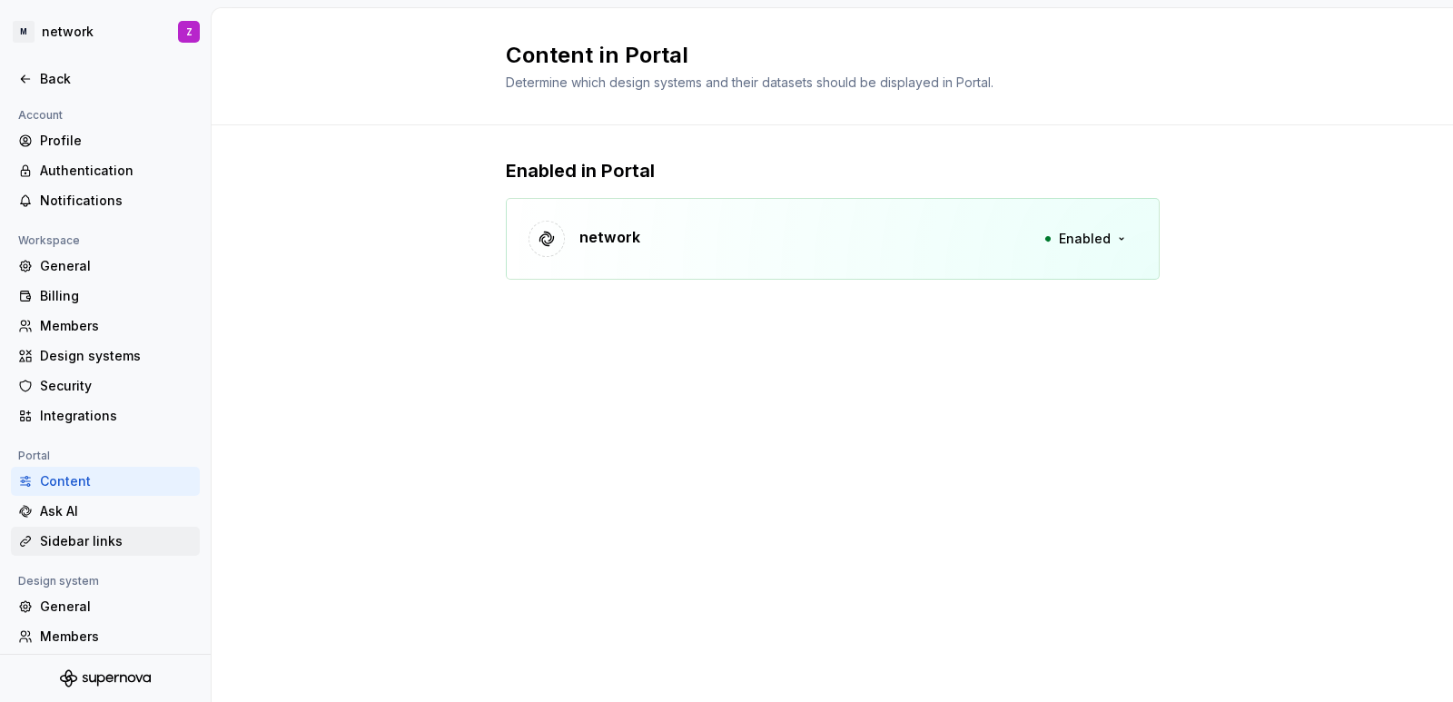
click at [68, 544] on div "Sidebar links" at bounding box center [116, 541] width 153 height 18
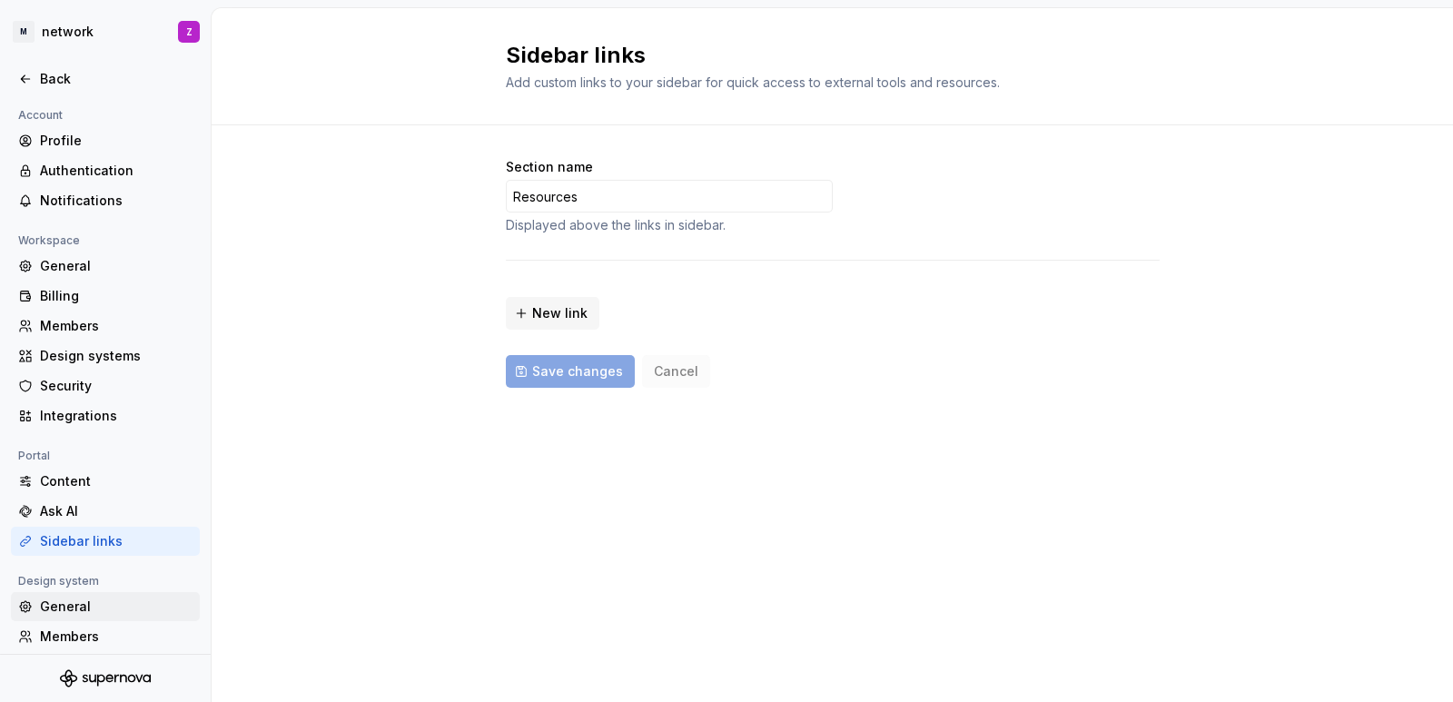
click at [71, 615] on div "General" at bounding box center [116, 606] width 153 height 18
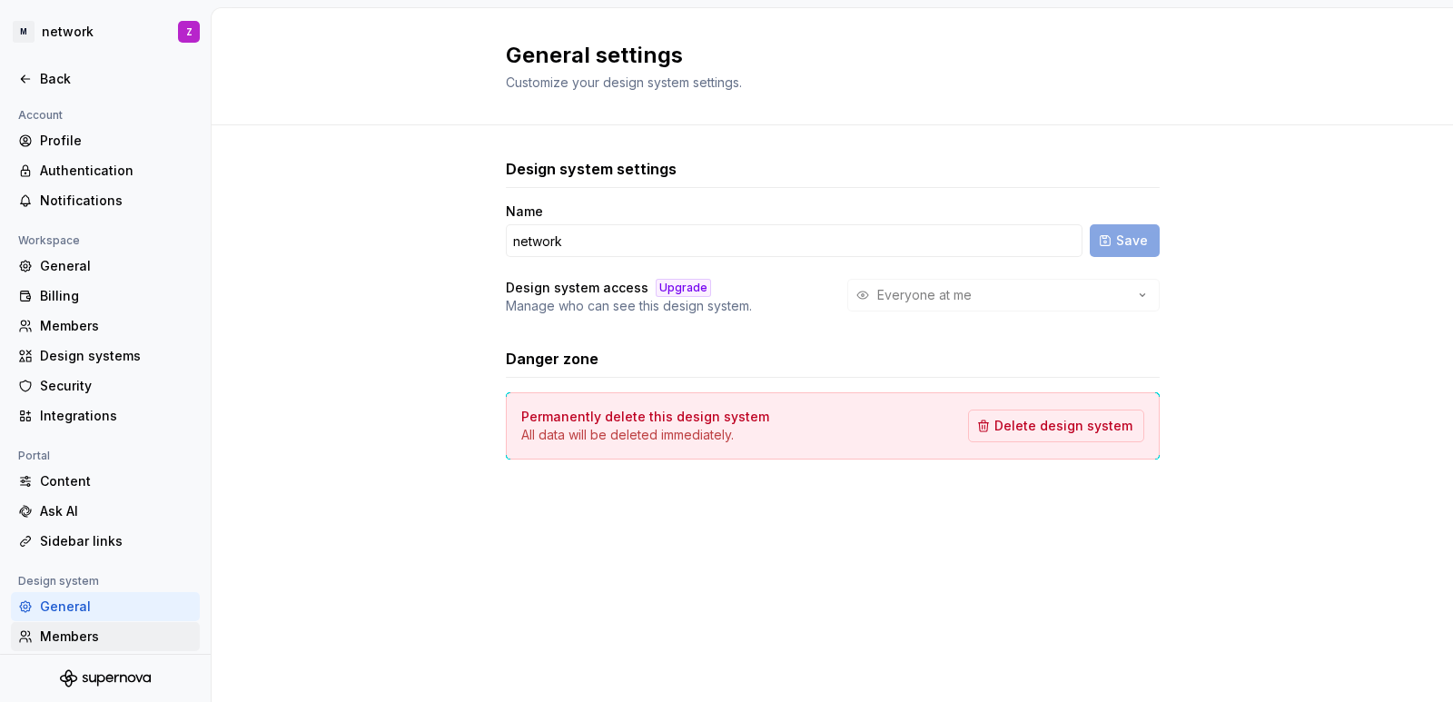
click at [73, 637] on div "Members" at bounding box center [116, 636] width 153 height 18
click at [73, 631] on div "Members" at bounding box center [116, 636] width 153 height 18
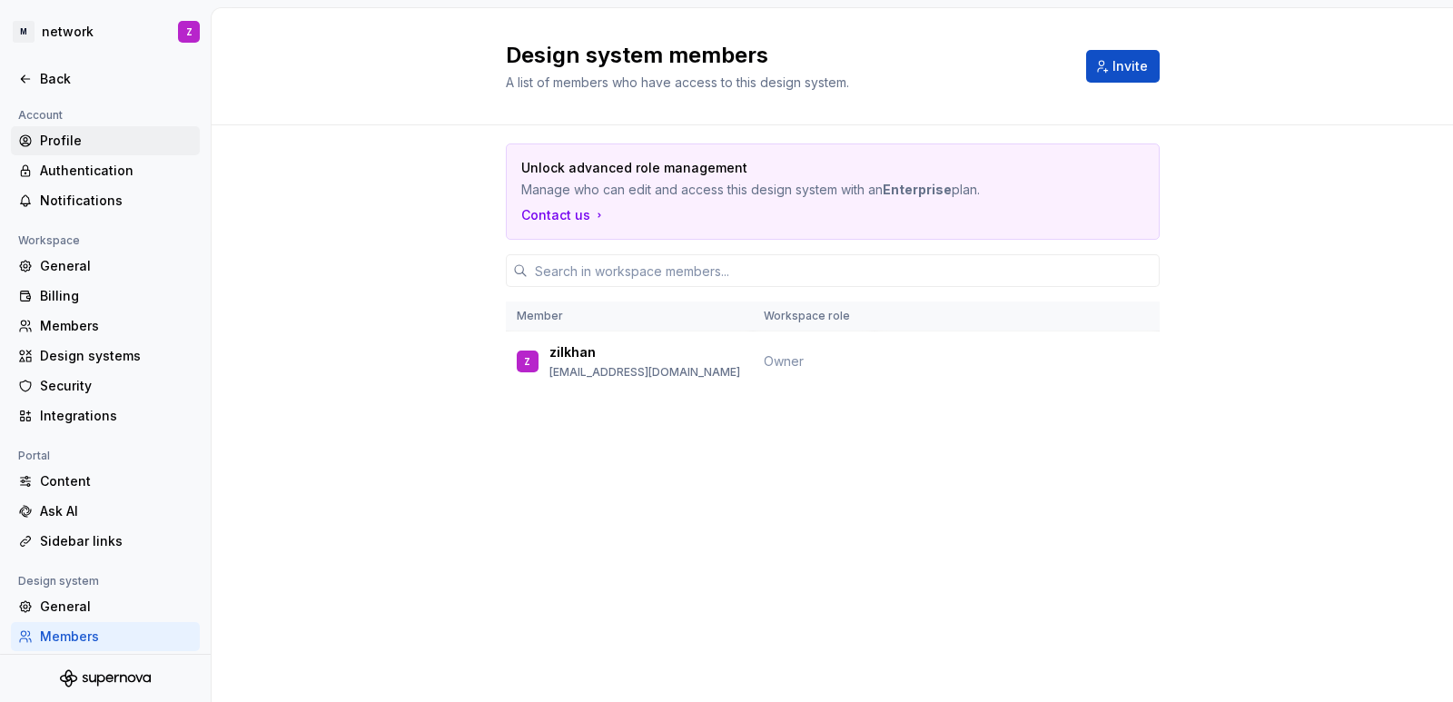
click at [52, 153] on div "Profile" at bounding box center [105, 140] width 189 height 29
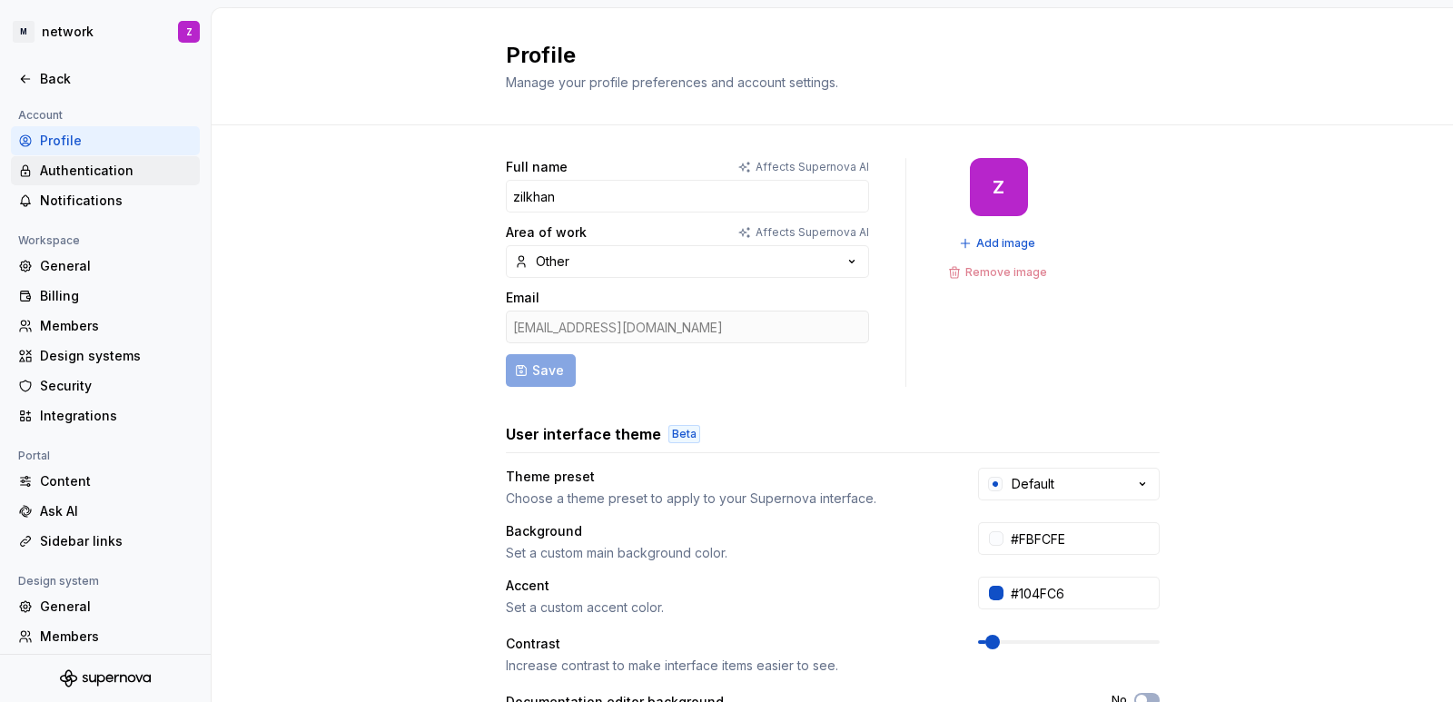
click at [71, 175] on div "Authentication" at bounding box center [116, 171] width 153 height 18
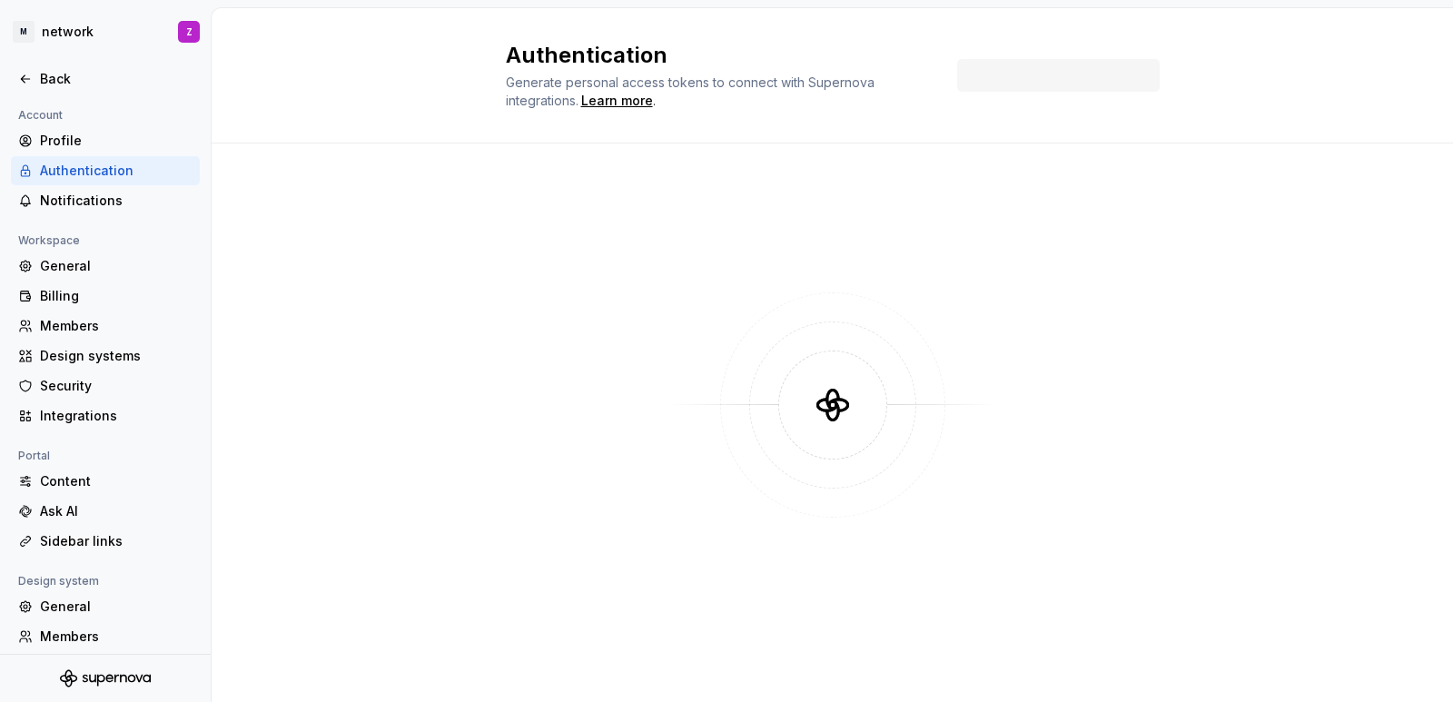
click at [71, 175] on div "Authentication" at bounding box center [116, 171] width 153 height 18
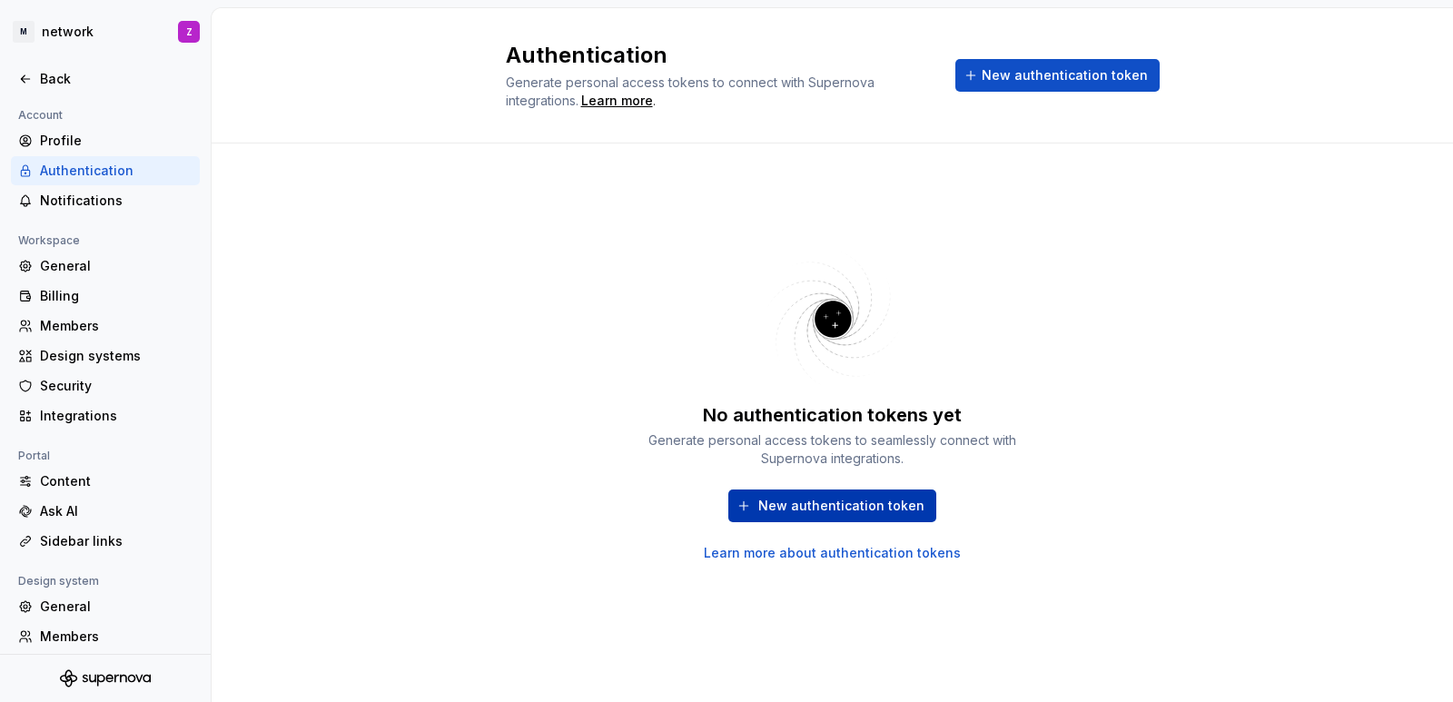
click at [768, 514] on span "New authentication token" at bounding box center [841, 506] width 166 height 18
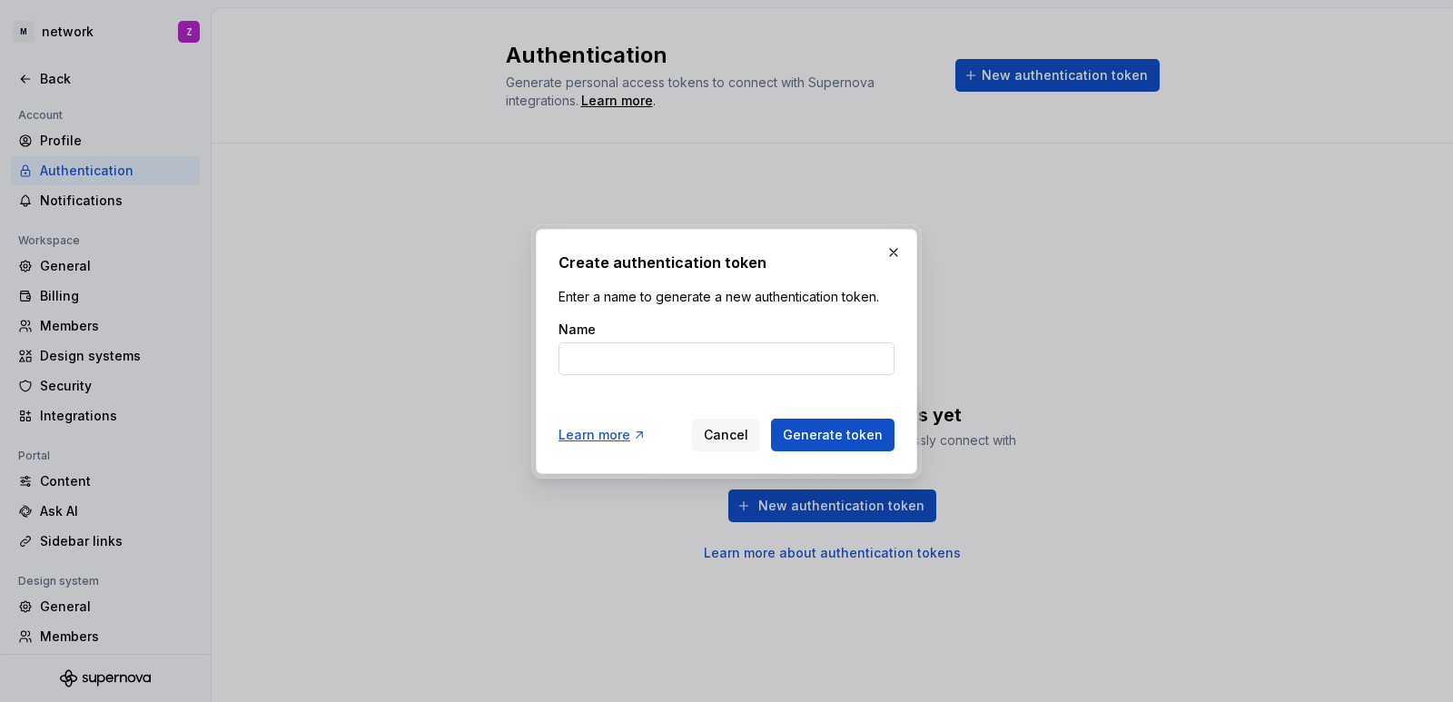
click at [643, 374] on input "Name" at bounding box center [726, 358] width 336 height 33
type input "zil"
click at [830, 419] on button "Generate token" at bounding box center [832, 435] width 123 height 33
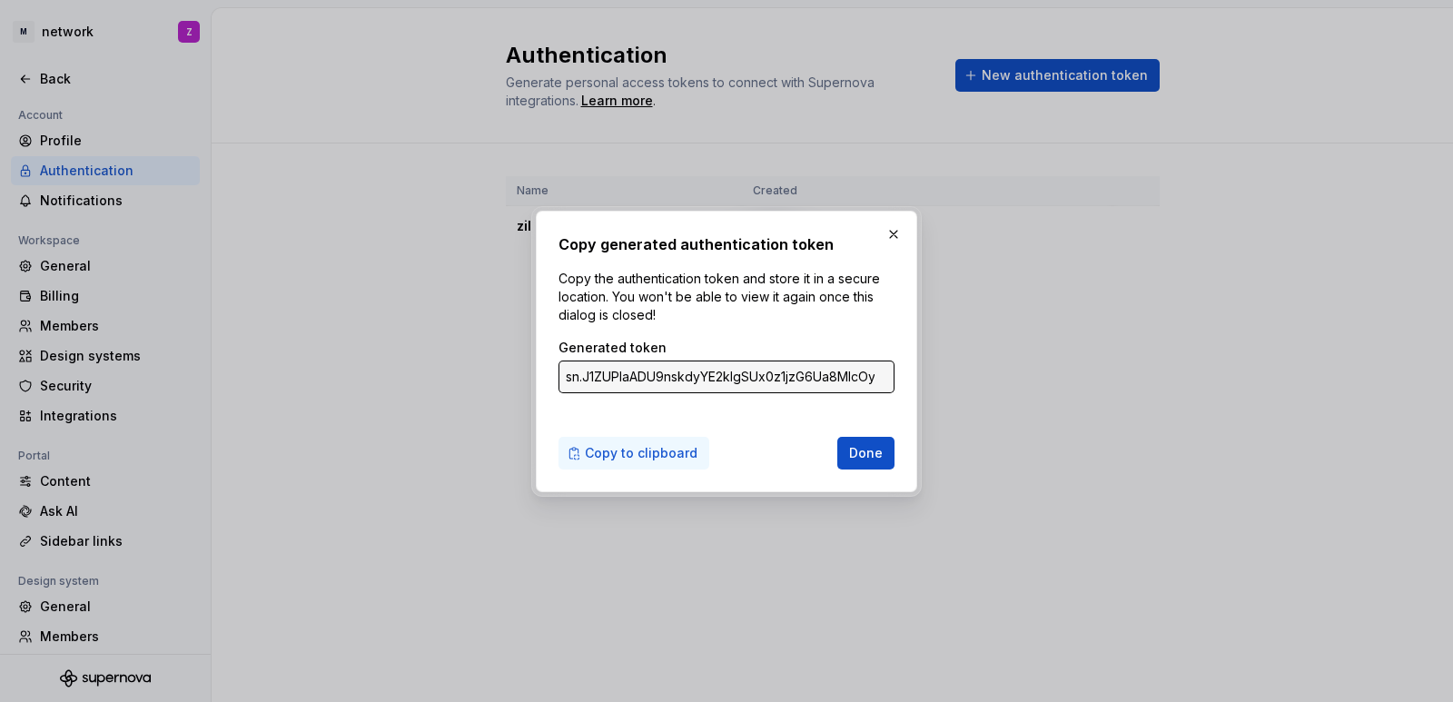
click at [606, 446] on span "Copy to clipboard" at bounding box center [641, 453] width 113 height 18
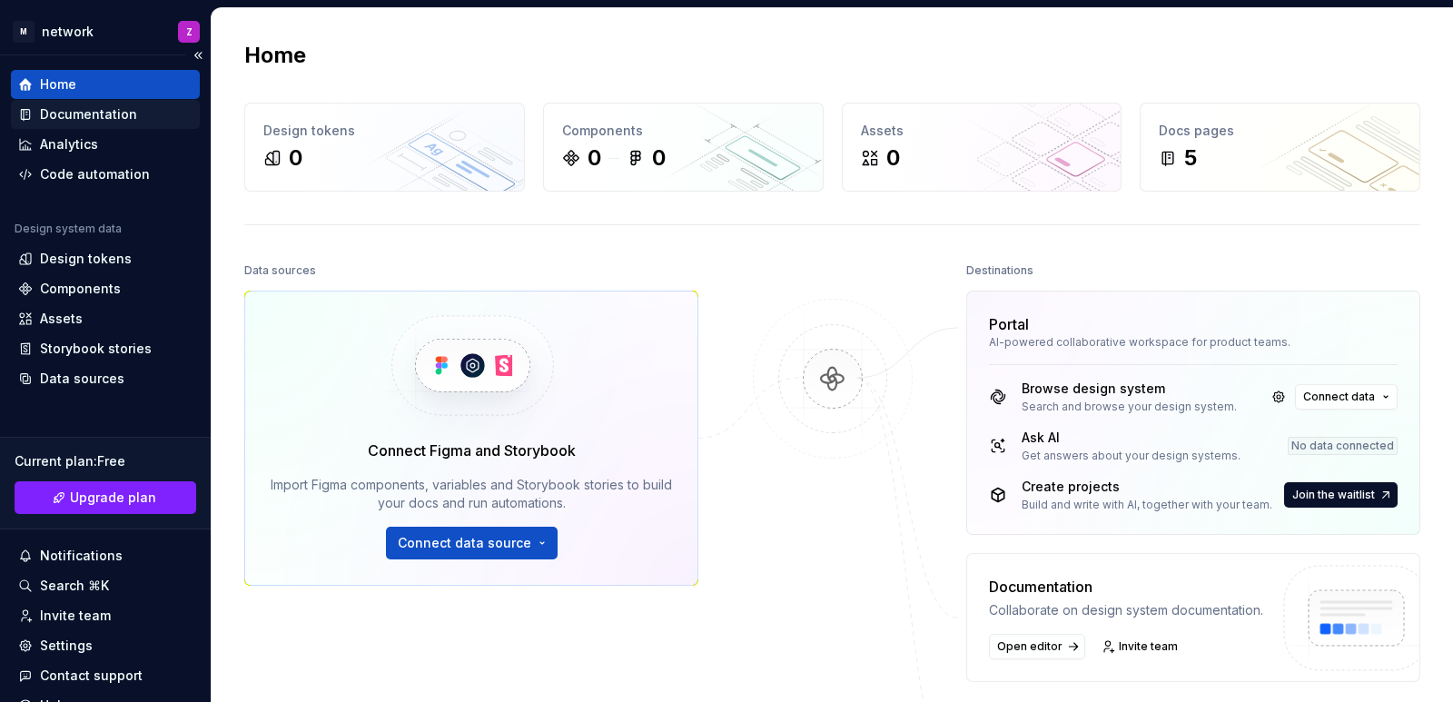
click at [71, 121] on div "Documentation" at bounding box center [88, 114] width 97 height 18
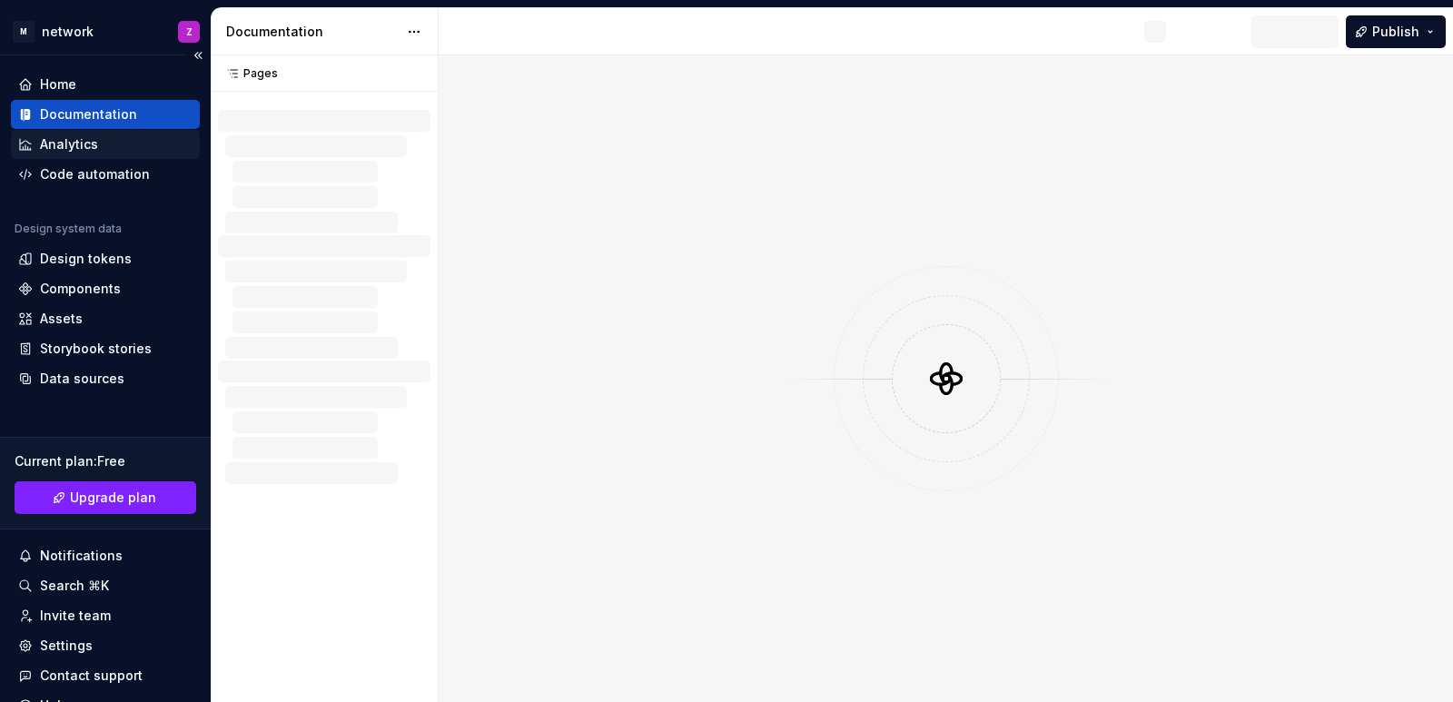
click at [73, 147] on div "Analytics" at bounding box center [69, 144] width 58 height 18
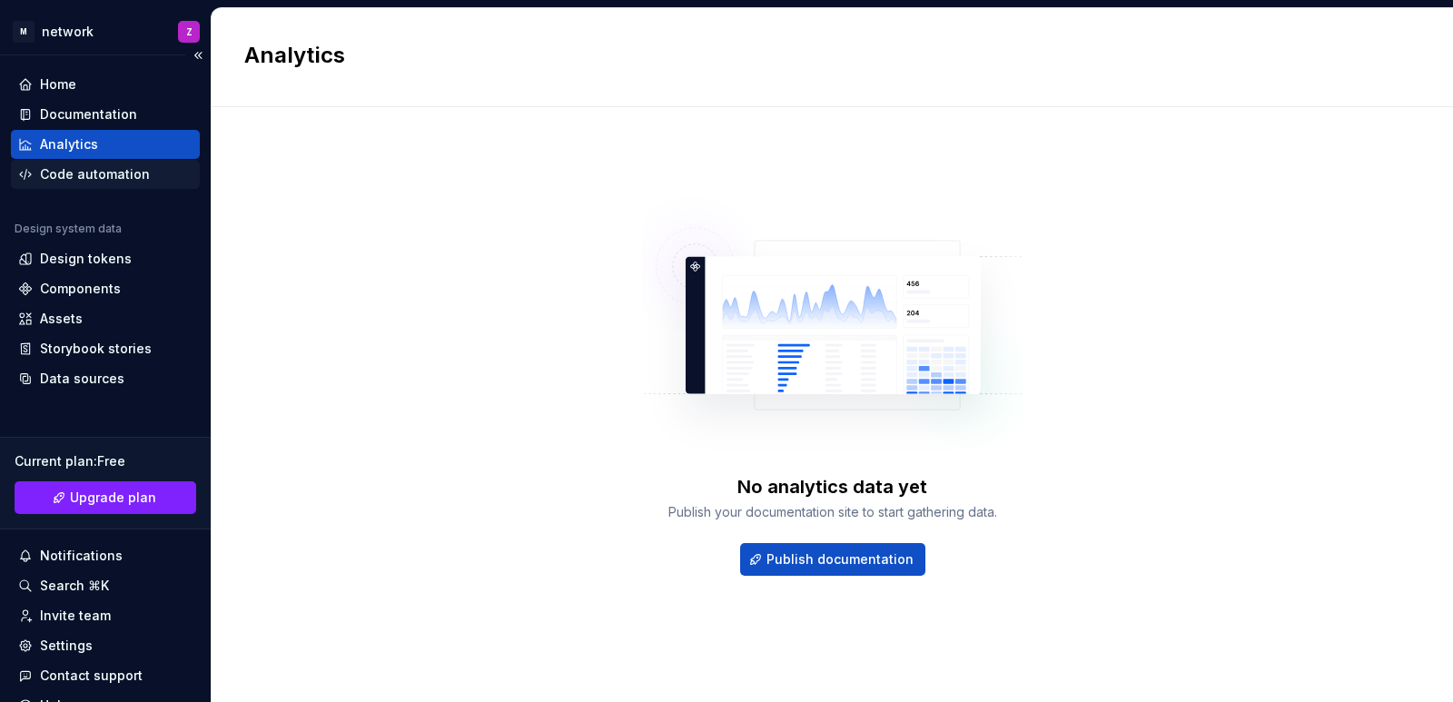
click at [87, 164] on div "Code automation" at bounding box center [105, 174] width 189 height 29
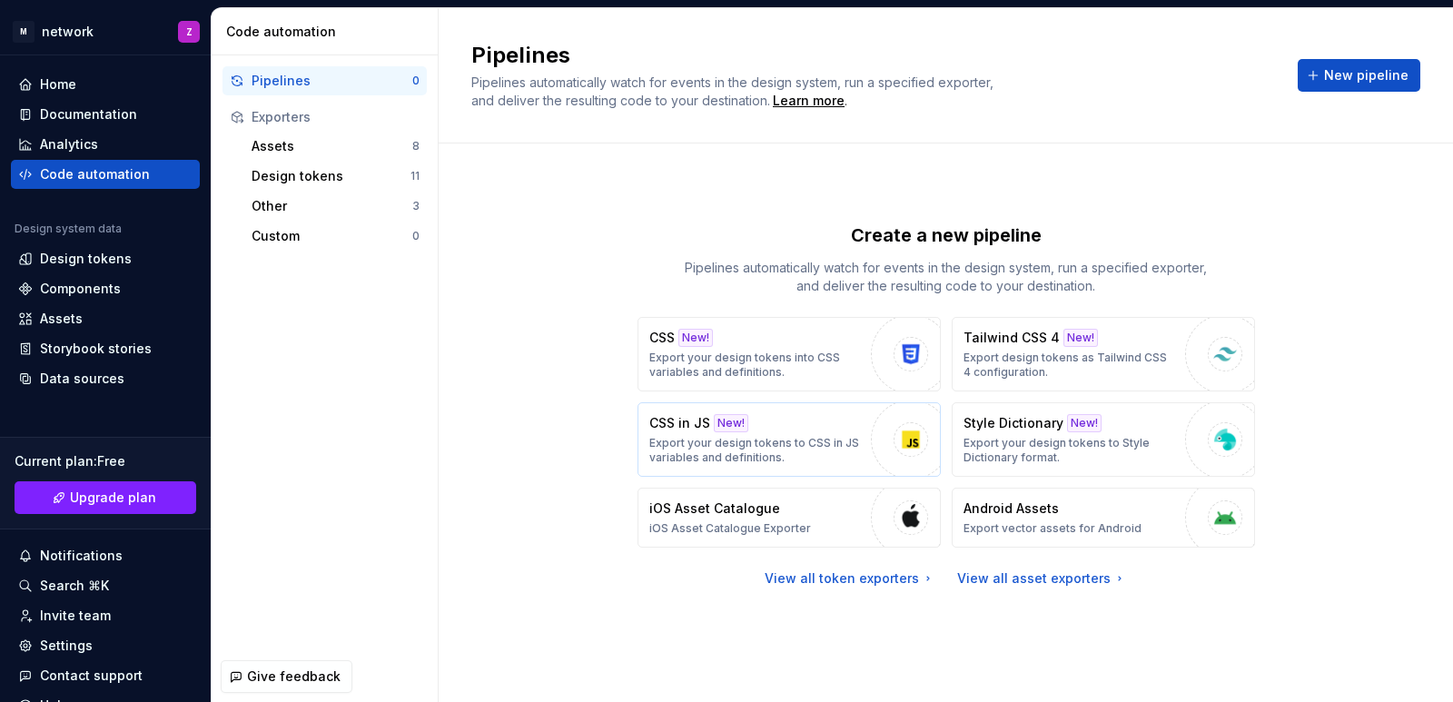
click at [698, 439] on p "Export your design tokens to CSS in JS variables and definitions." at bounding box center [755, 450] width 212 height 29
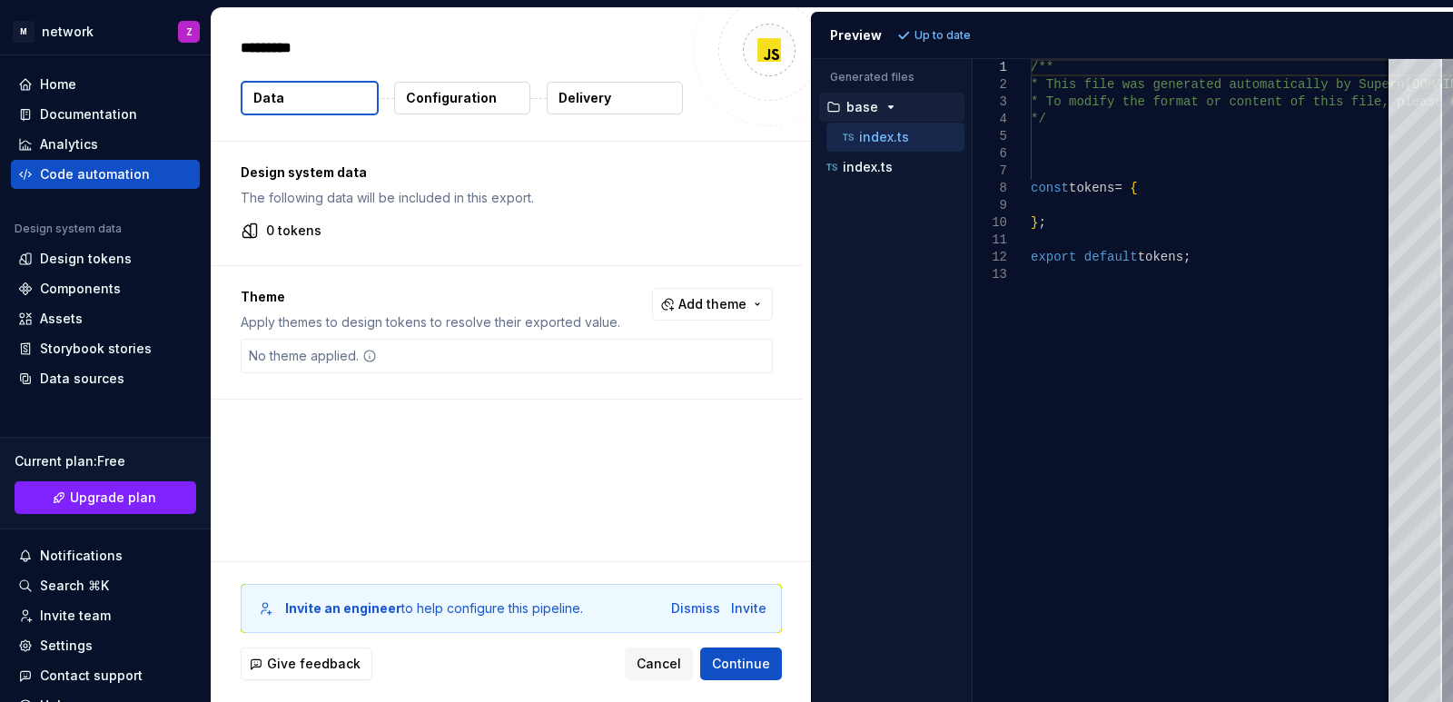
type textarea "*"
